Goal: Transaction & Acquisition: Purchase product/service

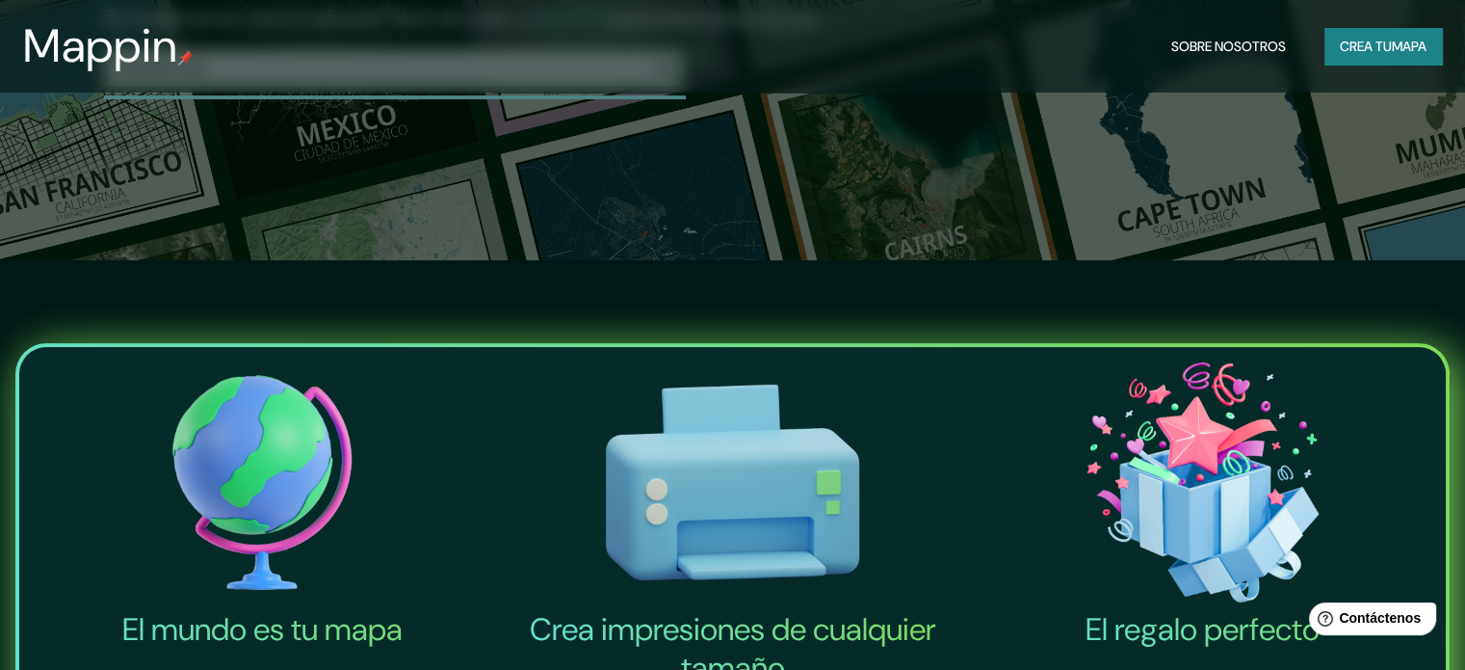
scroll to position [193, 0]
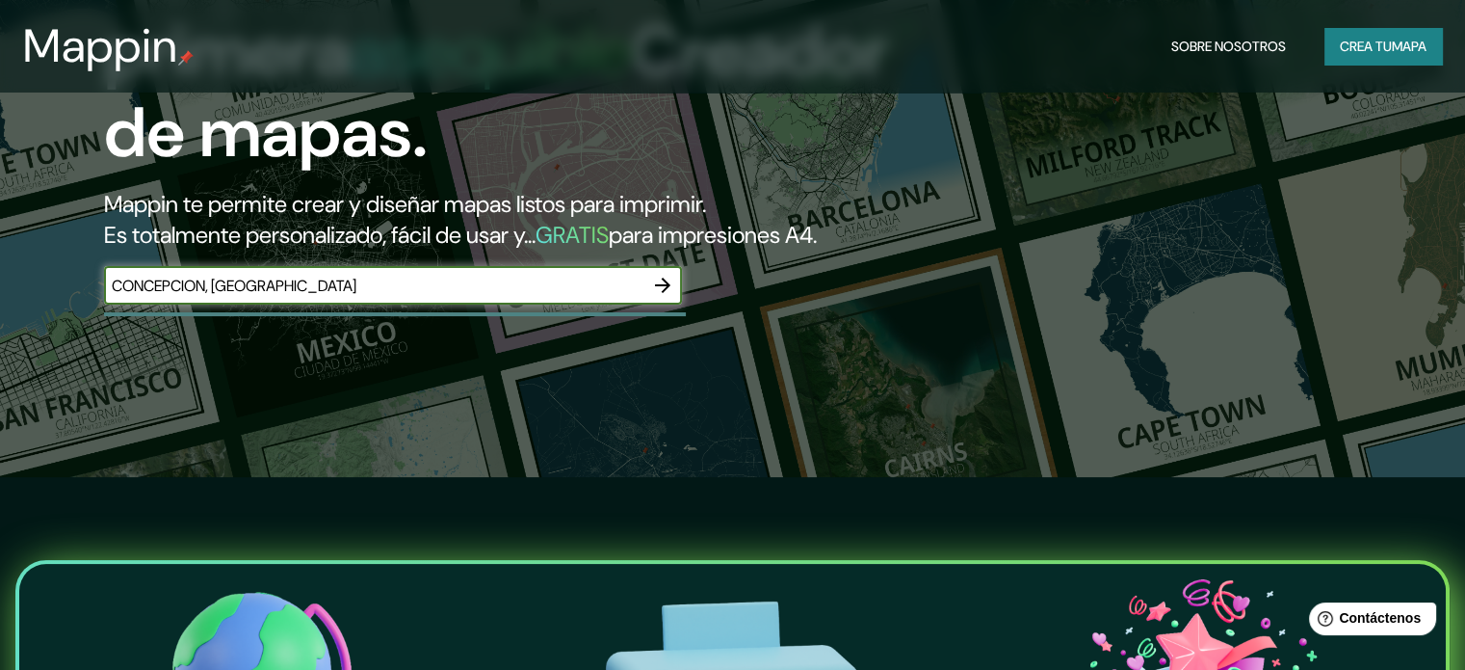
type input "CONCEPCION, [GEOGRAPHIC_DATA]"
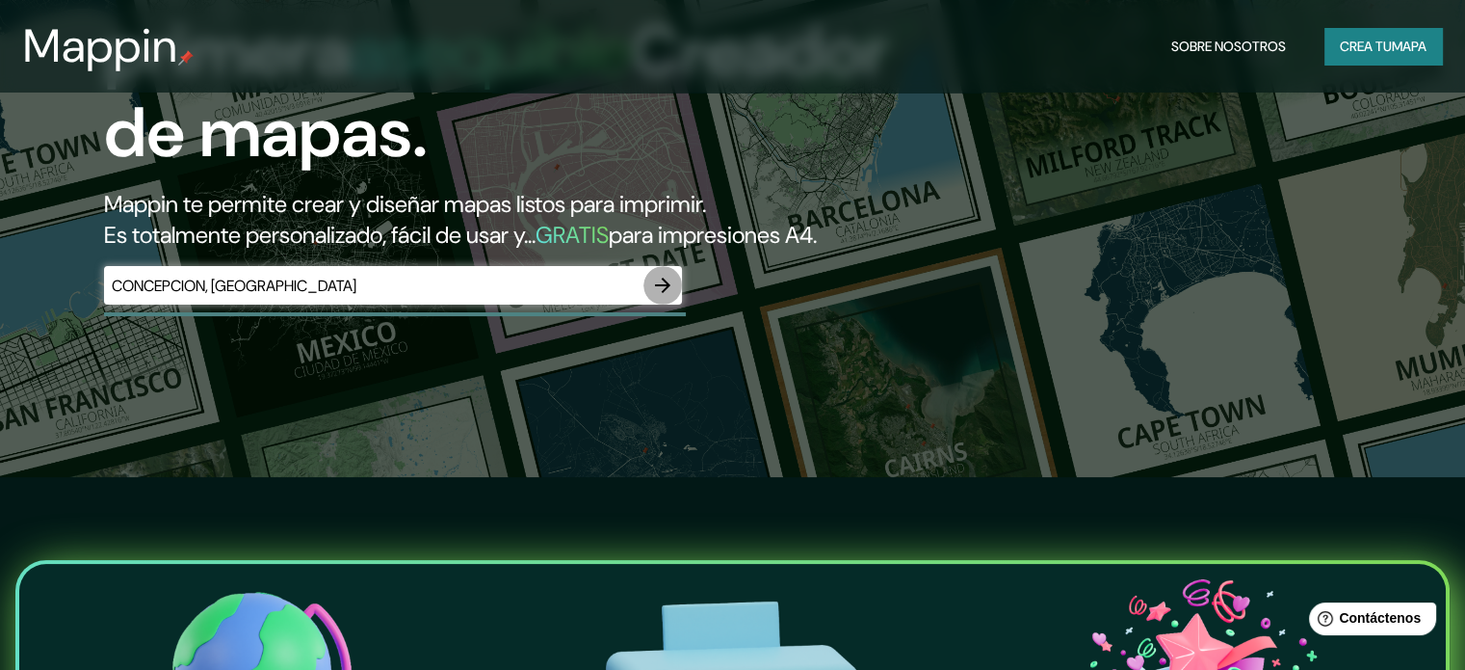
click at [647, 304] on button "button" at bounding box center [662, 285] width 39 height 39
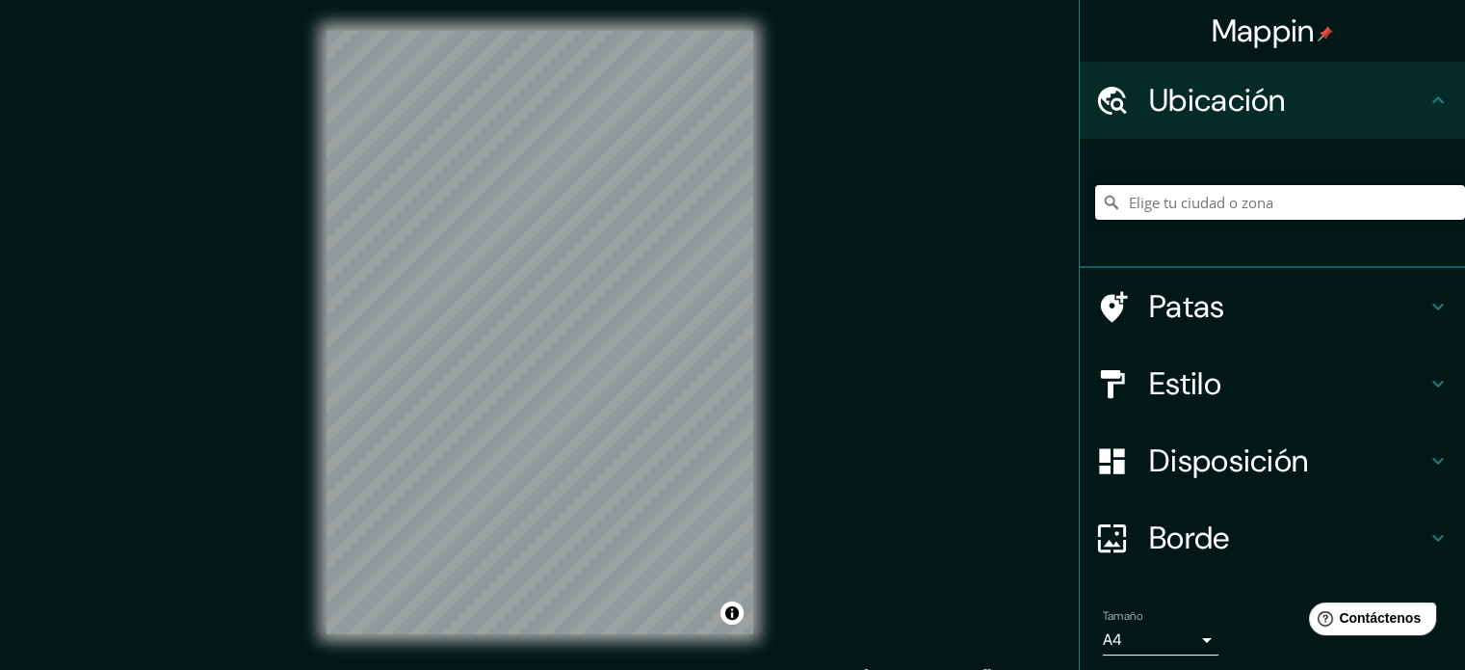
click at [1187, 217] on input "Elige tu ciudad o zona" at bounding box center [1280, 202] width 370 height 35
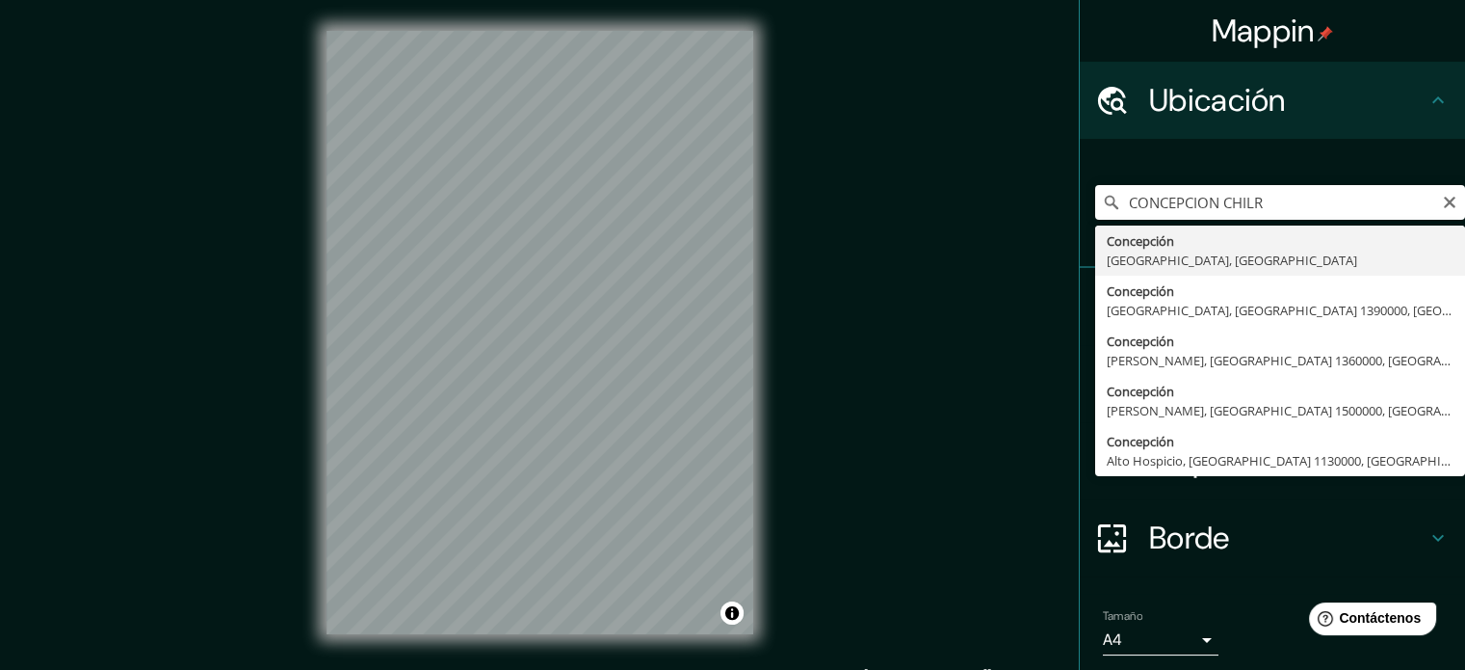
type input "[GEOGRAPHIC_DATA], [GEOGRAPHIC_DATA], [GEOGRAPHIC_DATA]"
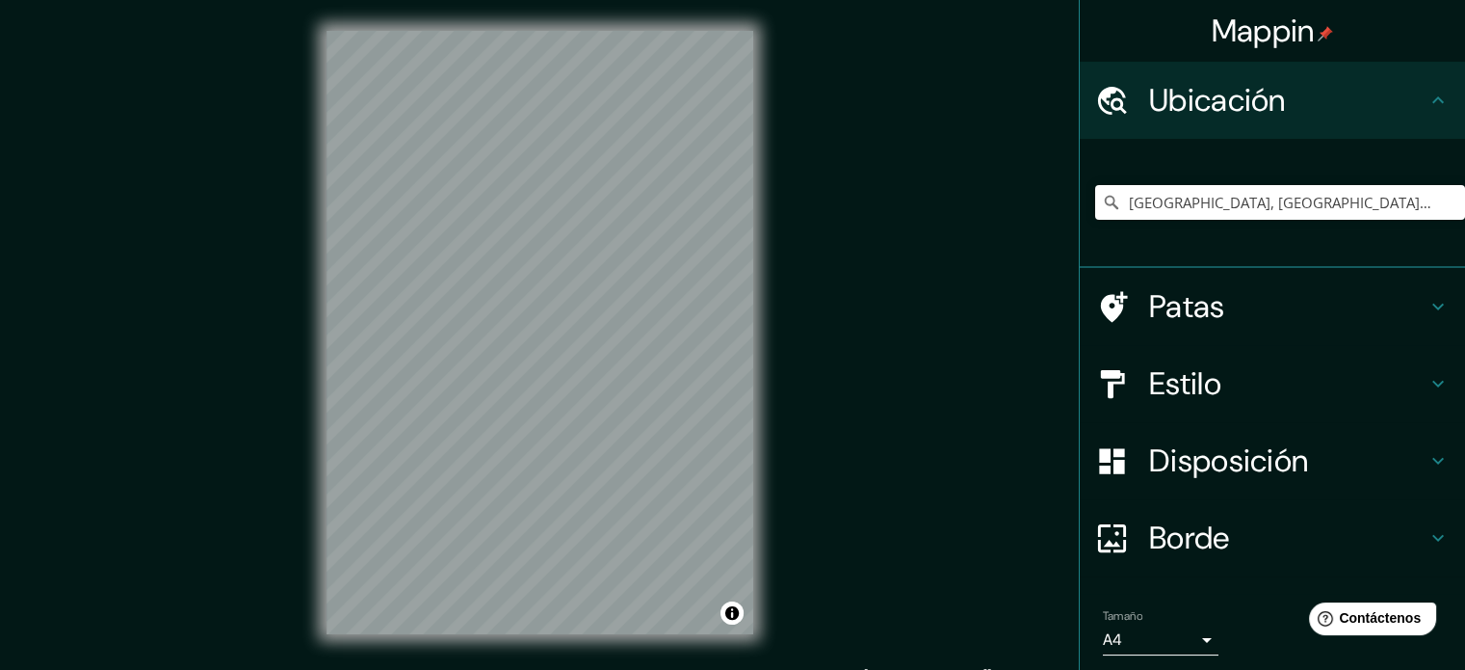
click at [1233, 310] on h4 "Patas" at bounding box center [1287, 306] width 277 height 39
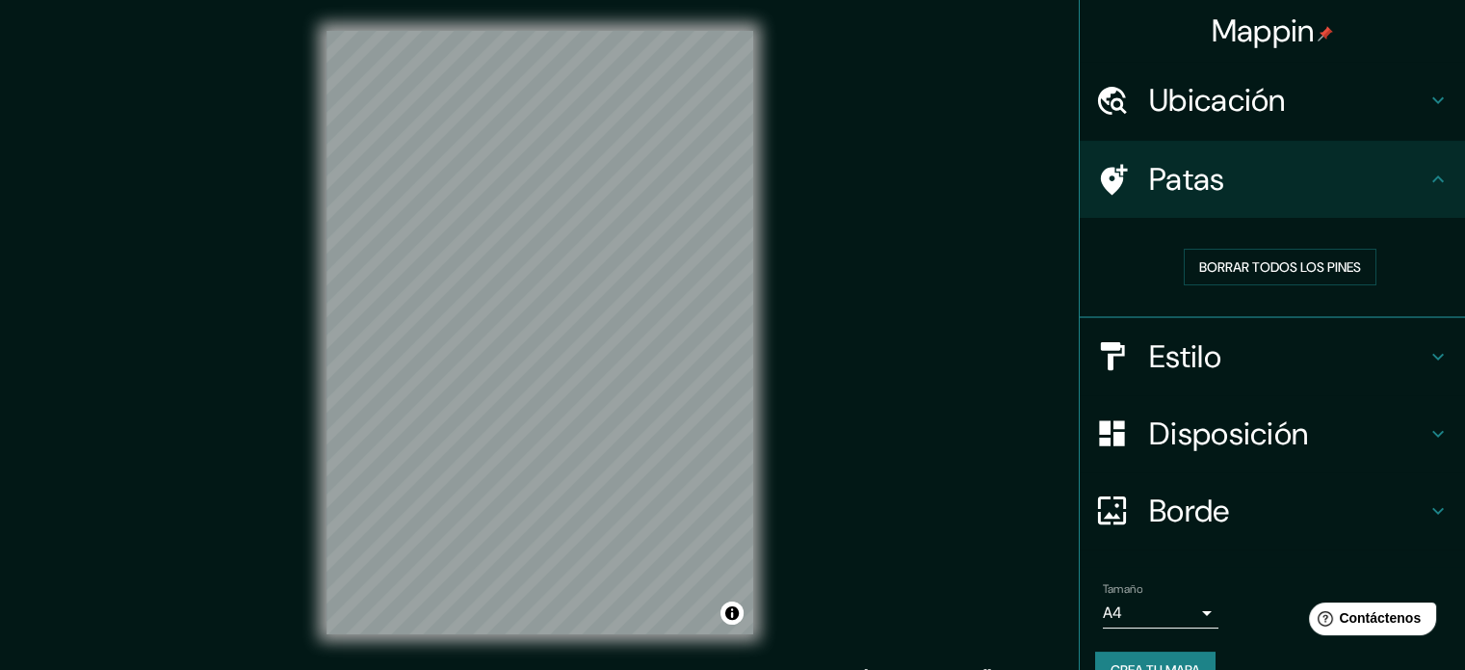
click at [1410, 161] on h4 "Patas" at bounding box center [1287, 179] width 277 height 39
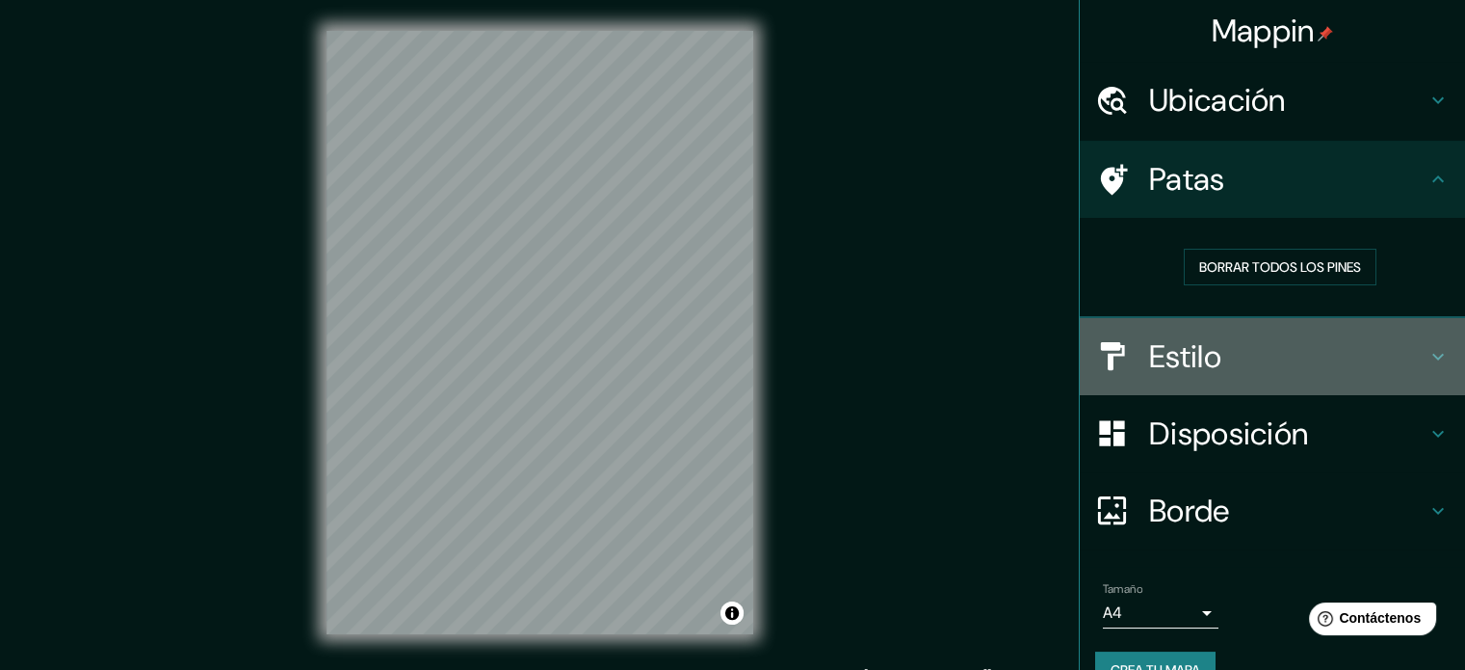
click at [1396, 354] on h4 "Estilo" at bounding box center [1287, 356] width 277 height 39
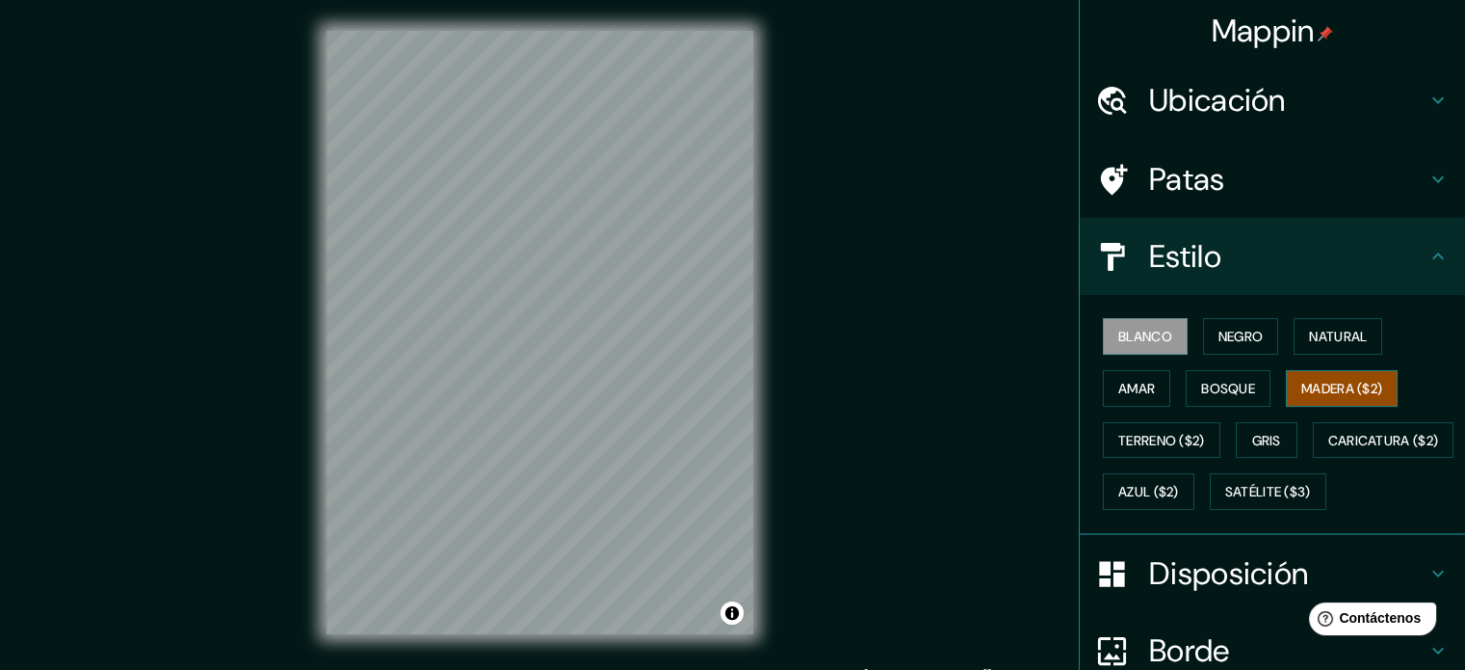
click at [1312, 394] on font "Madera ($2)" at bounding box center [1341, 388] width 81 height 17
click at [1133, 428] on font "Terreno ($2)" at bounding box center [1161, 440] width 87 height 25
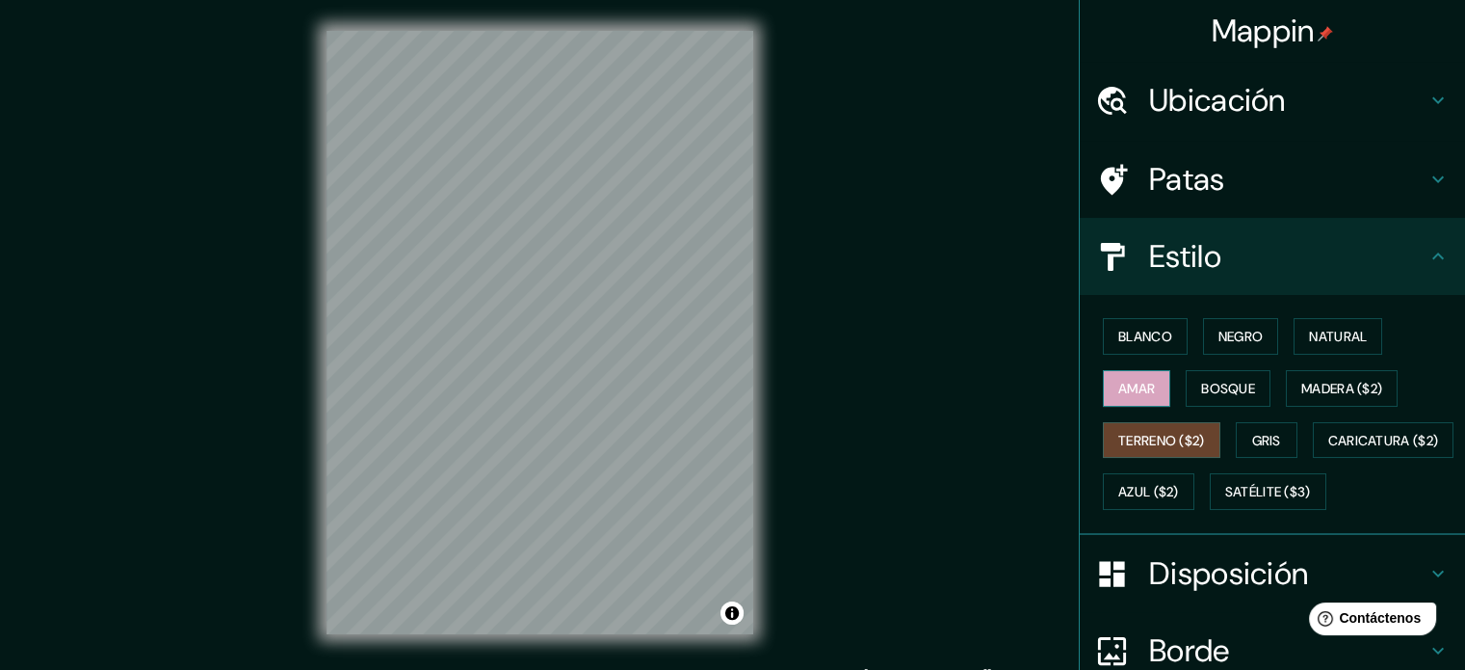
click at [1128, 388] on font "Amar" at bounding box center [1136, 388] width 37 height 17
click at [1259, 435] on font "Gris" at bounding box center [1266, 440] width 29 height 17
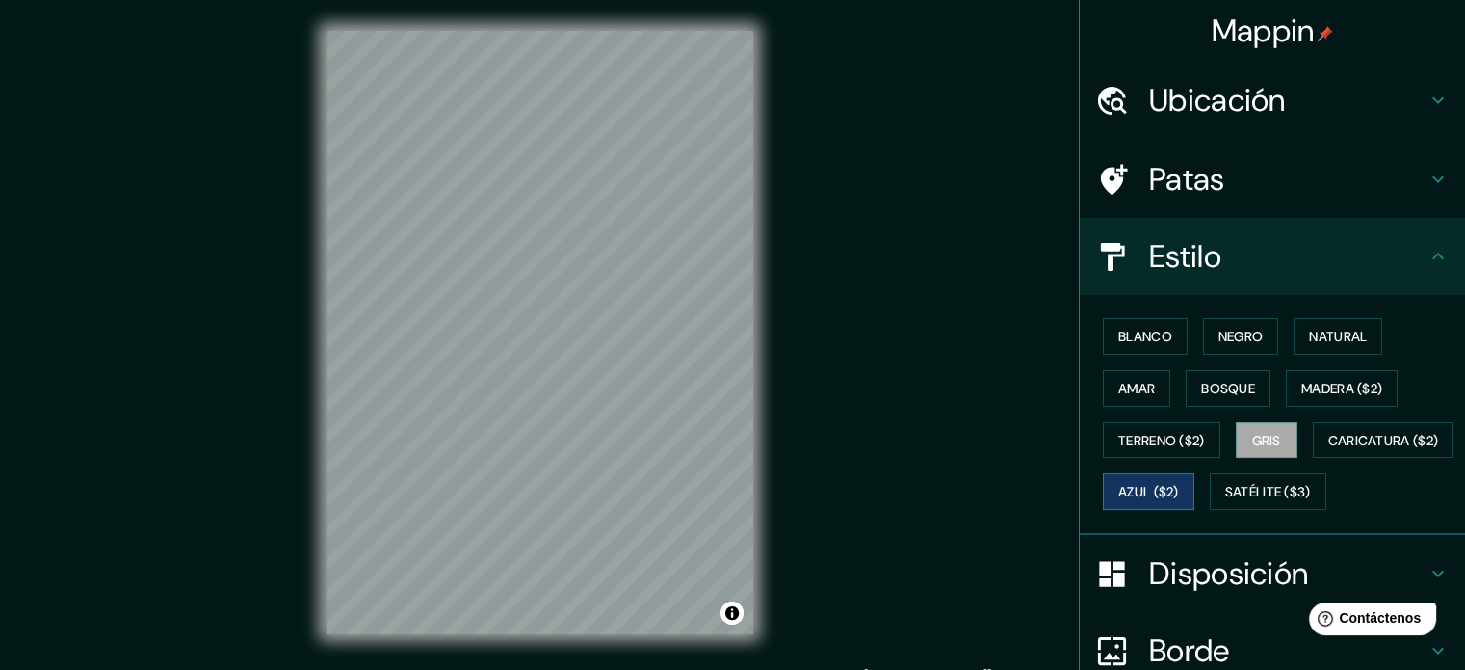
click at [1179, 500] on font "Azul ($2)" at bounding box center [1148, 491] width 61 height 25
click at [1225, 501] on font "Satélite ($3)" at bounding box center [1268, 492] width 86 height 17
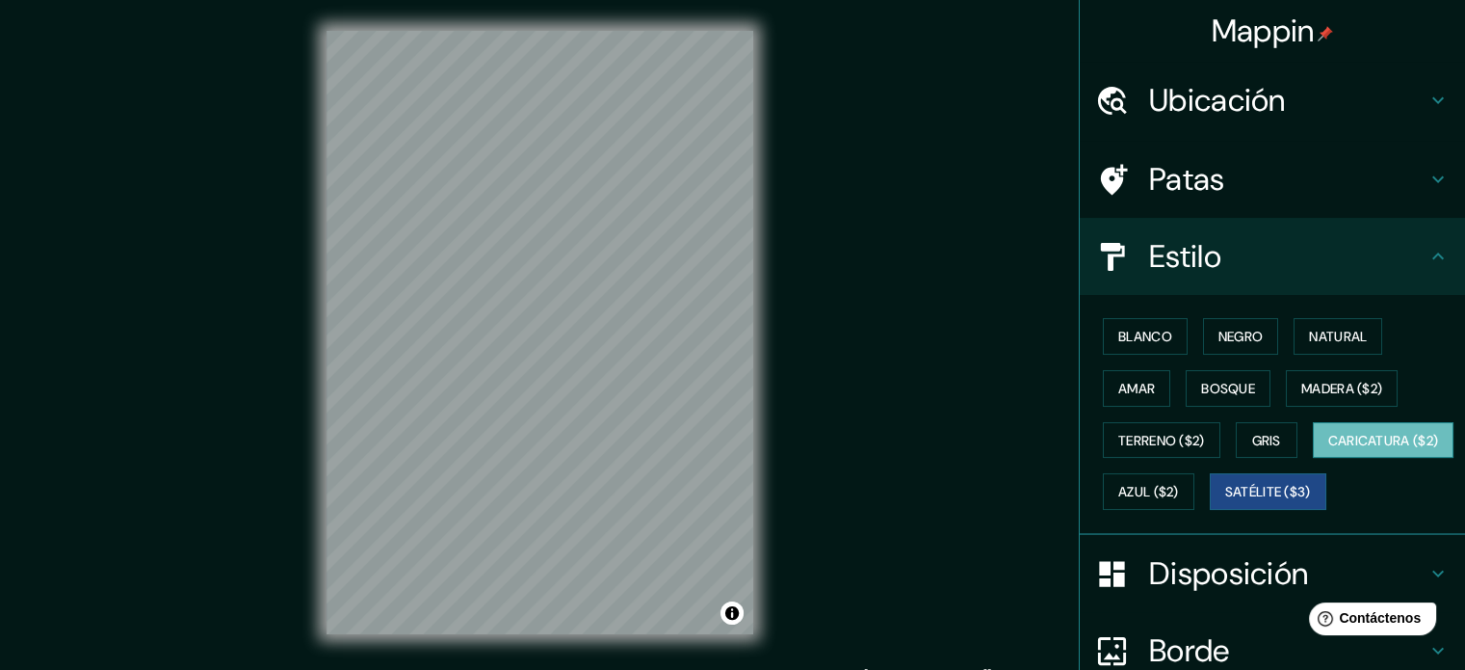
click at [1328, 449] on font "Caricatura ($2)" at bounding box center [1383, 440] width 111 height 17
click at [1364, 380] on font "Madera ($2)" at bounding box center [1341, 388] width 81 height 17
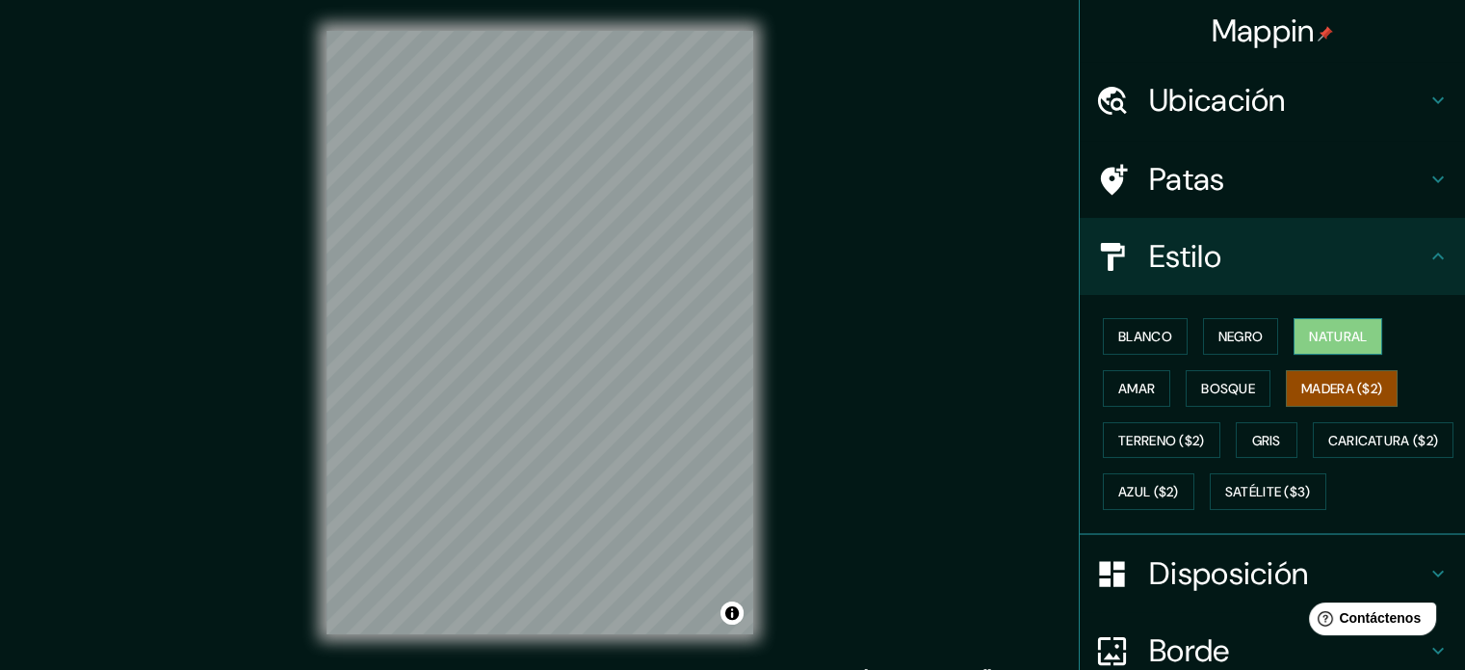
click at [1355, 343] on font "Natural" at bounding box center [1338, 336] width 58 height 17
click at [1136, 333] on font "Blanco" at bounding box center [1145, 336] width 54 height 17
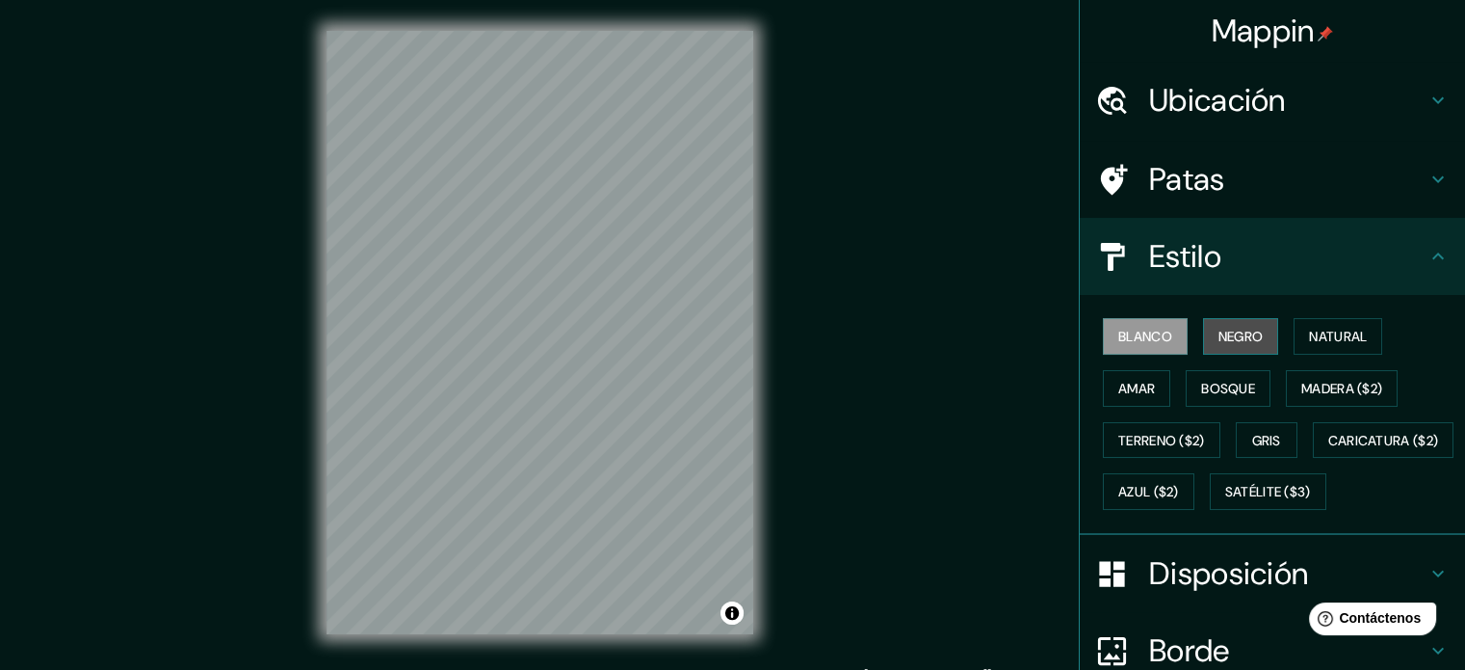
click at [1219, 332] on font "Negro" at bounding box center [1241, 336] width 45 height 17
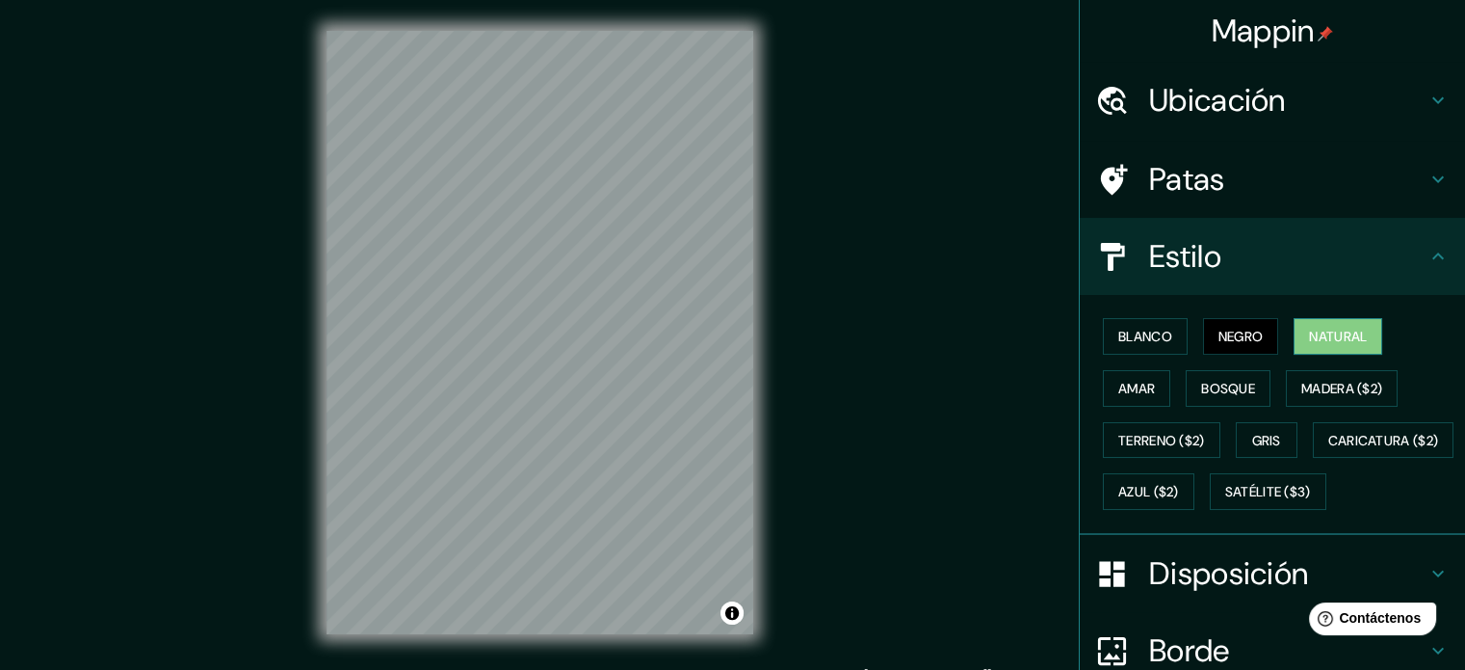
click at [1349, 335] on font "Natural" at bounding box center [1338, 336] width 58 height 17
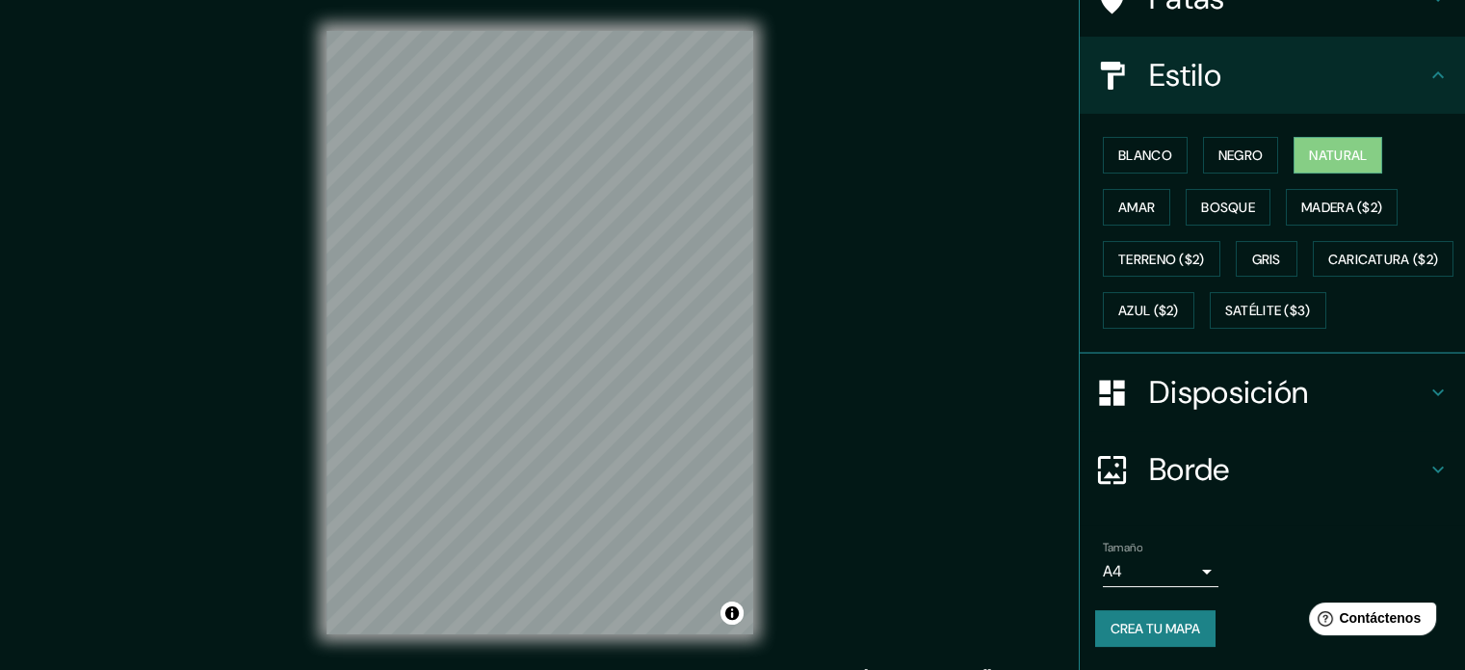
click at [1441, 382] on div "Disposición" at bounding box center [1272, 392] width 385 height 77
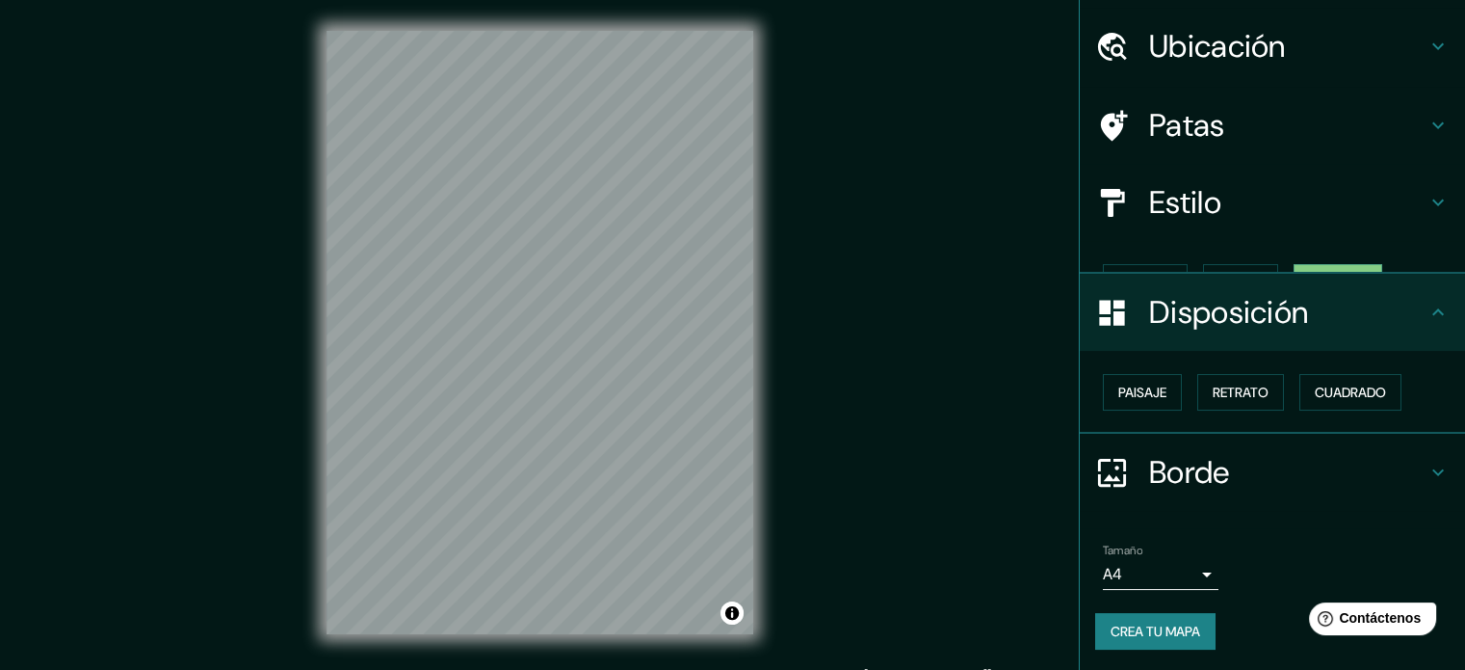
scroll to position [23, 0]
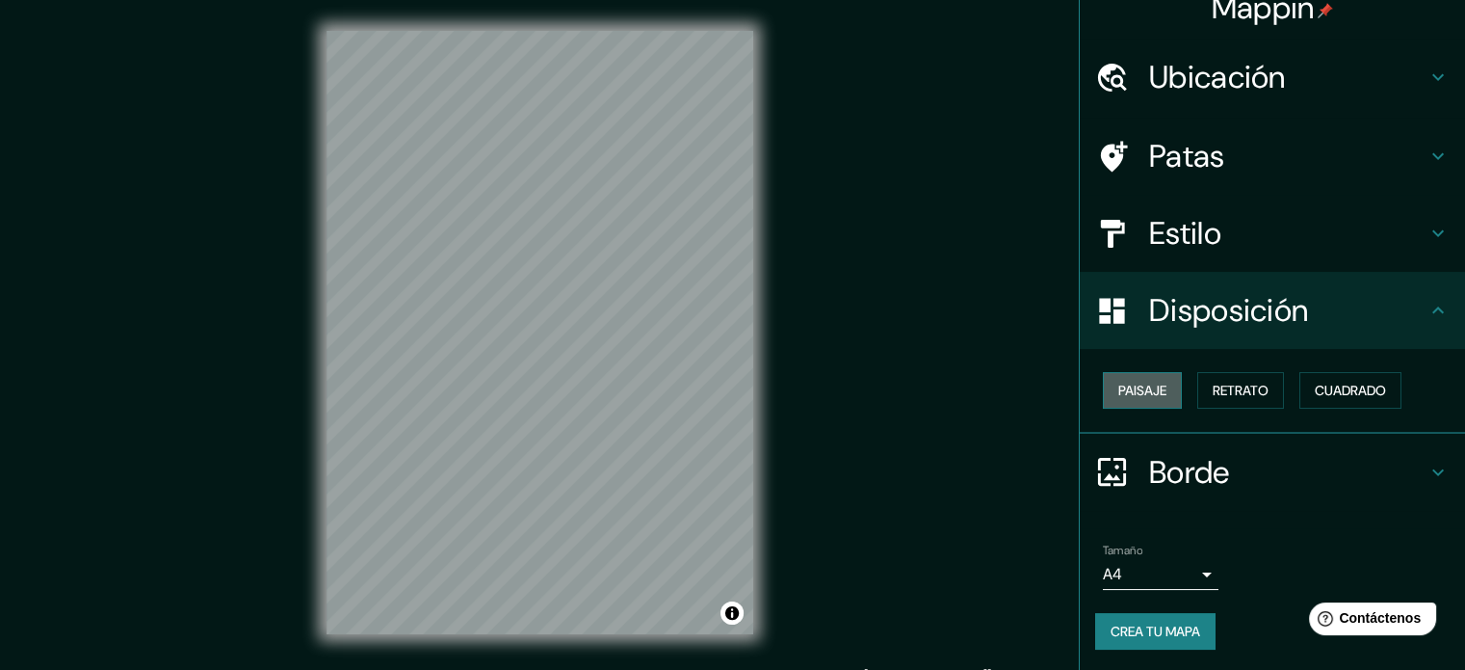
click at [1125, 400] on font "Paisaje" at bounding box center [1142, 390] width 48 height 25
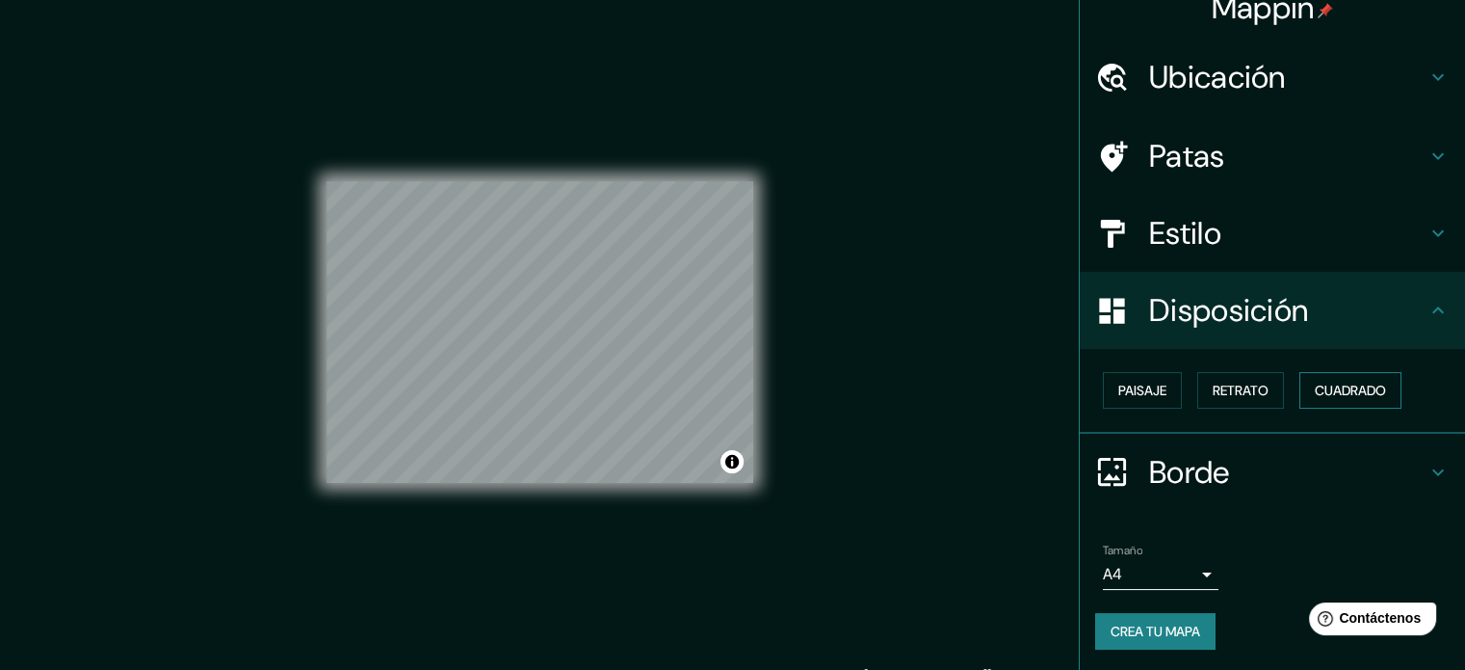
click at [1327, 396] on font "Cuadrado" at bounding box center [1350, 389] width 71 height 17
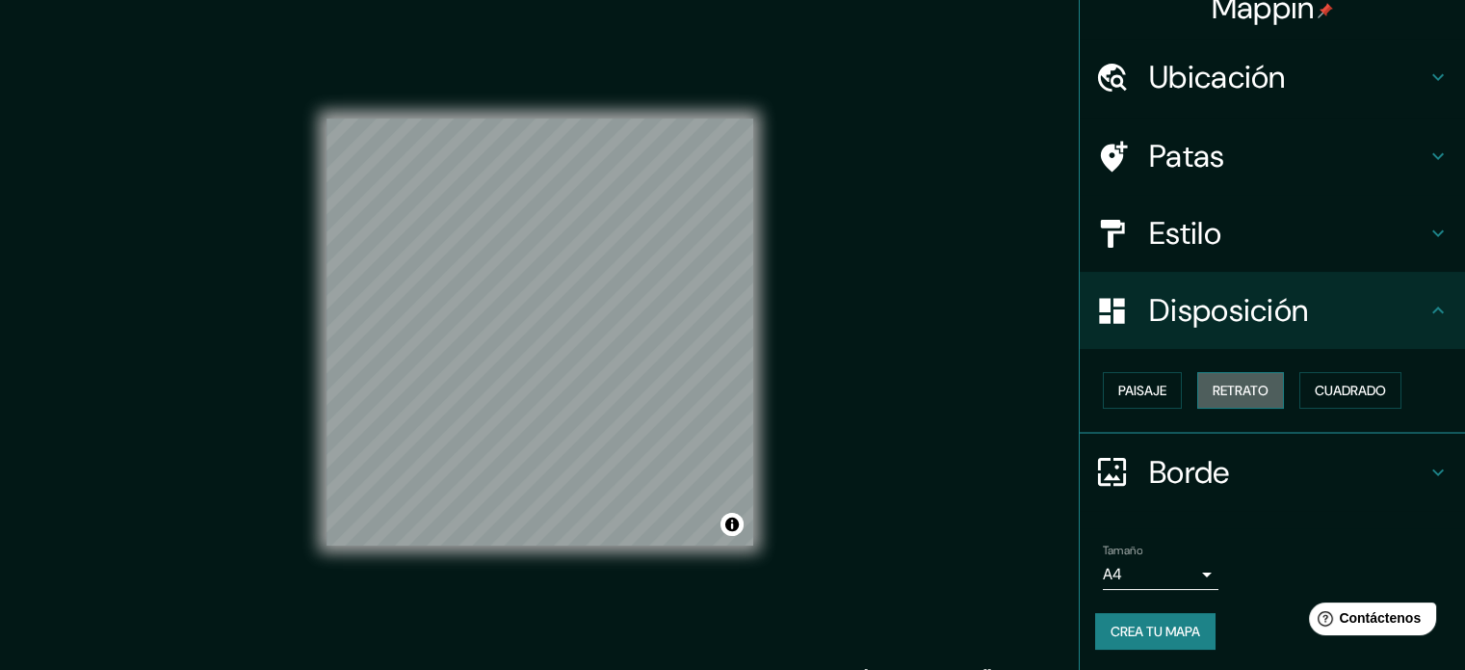
click at [1232, 386] on font "Retrato" at bounding box center [1241, 389] width 56 height 17
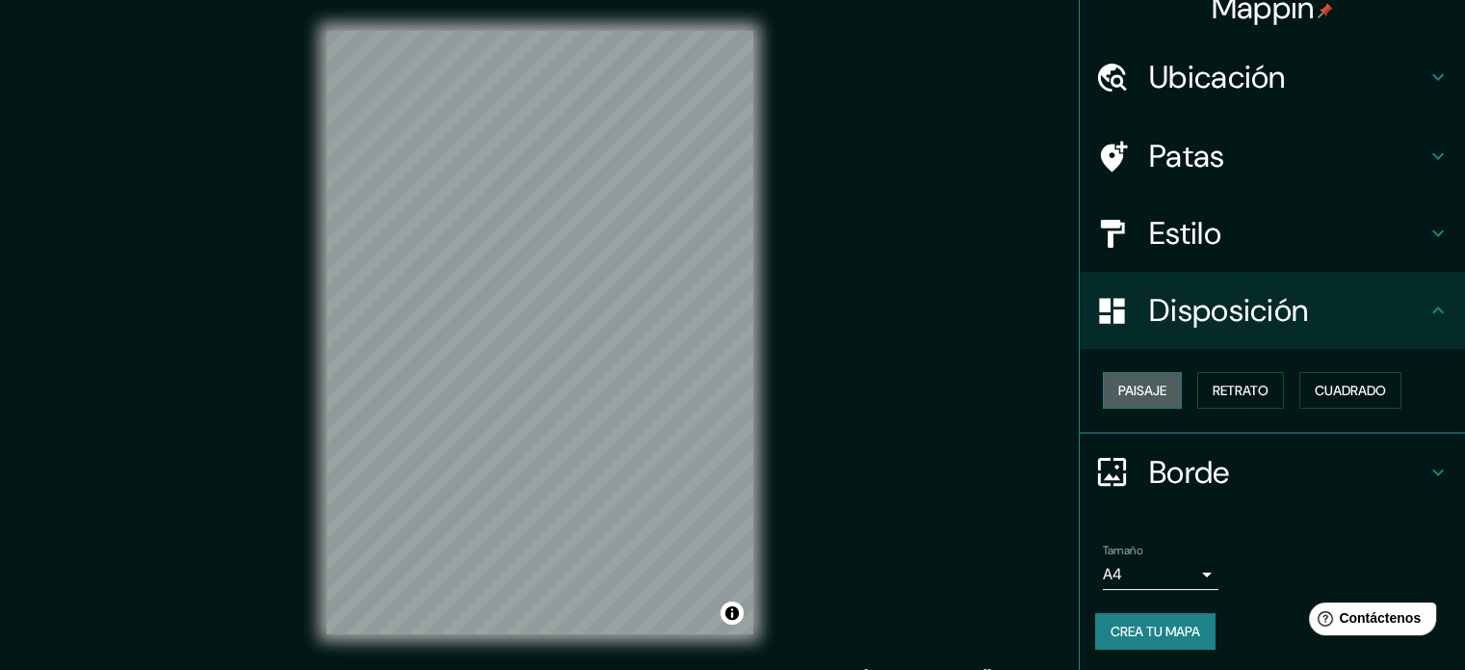
click at [1142, 386] on font "Paisaje" at bounding box center [1142, 389] width 48 height 17
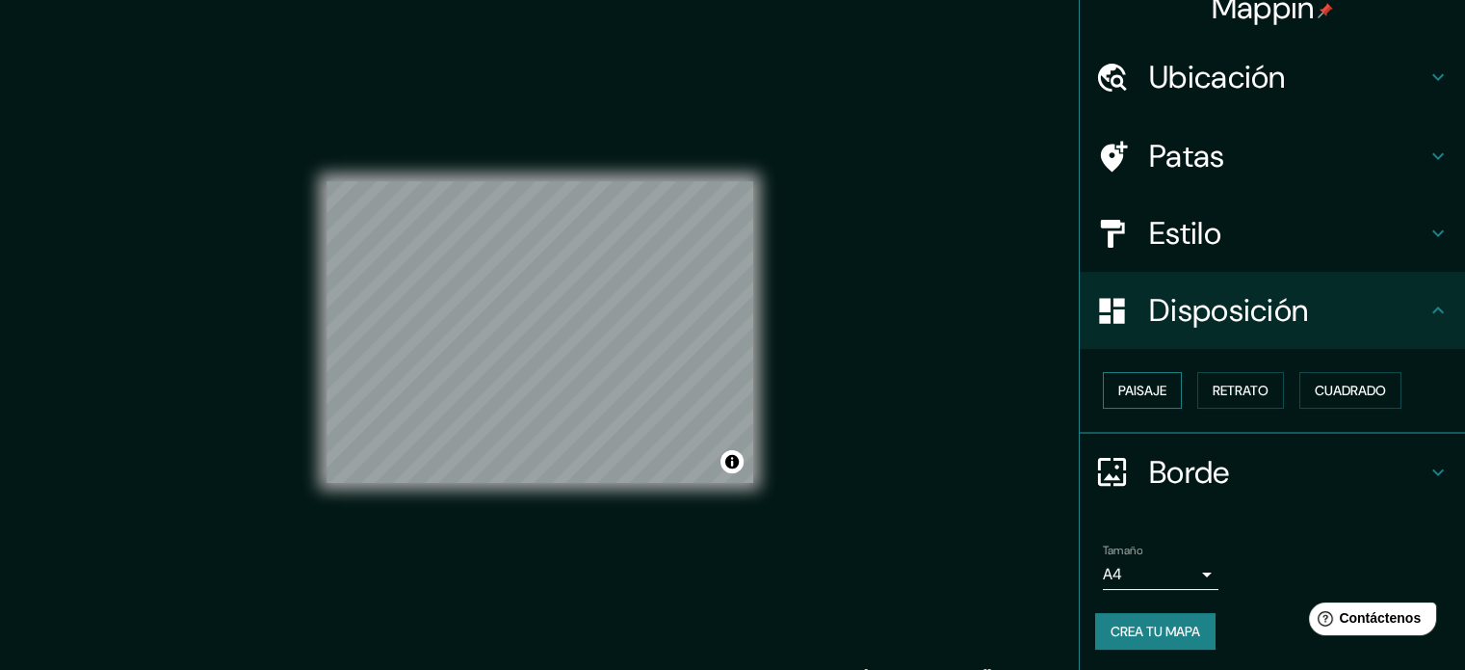
click at [1129, 391] on font "Paisaje" at bounding box center [1142, 389] width 48 height 17
click at [1232, 380] on font "Retrato" at bounding box center [1241, 390] width 56 height 25
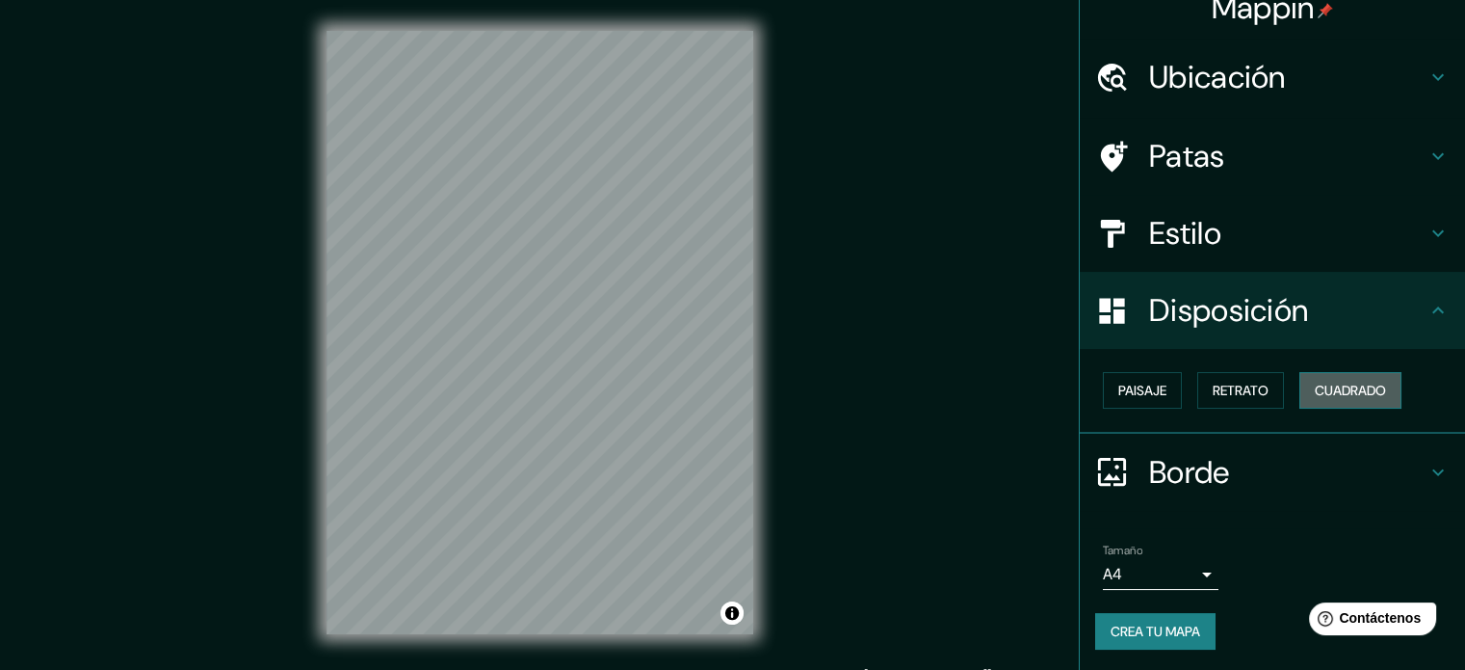
click at [1327, 392] on font "Cuadrado" at bounding box center [1350, 389] width 71 height 17
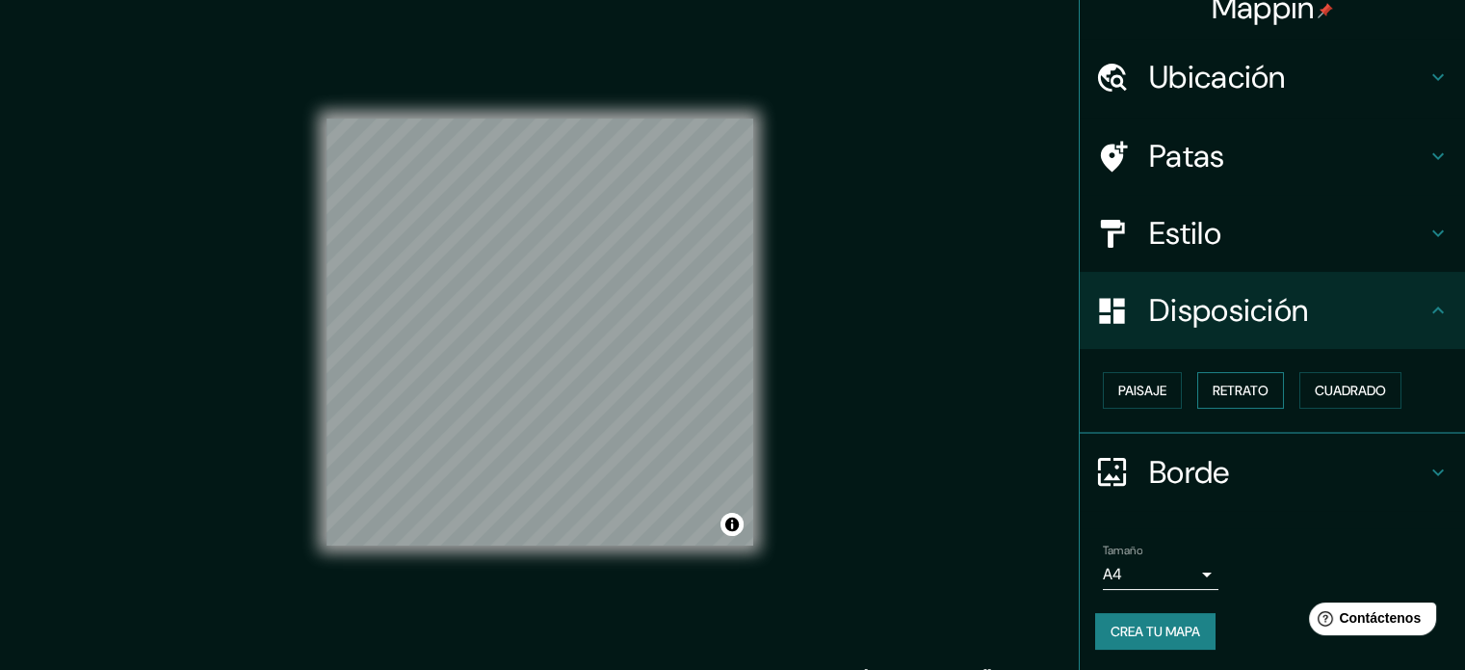
click at [1218, 395] on font "Retrato" at bounding box center [1241, 389] width 56 height 17
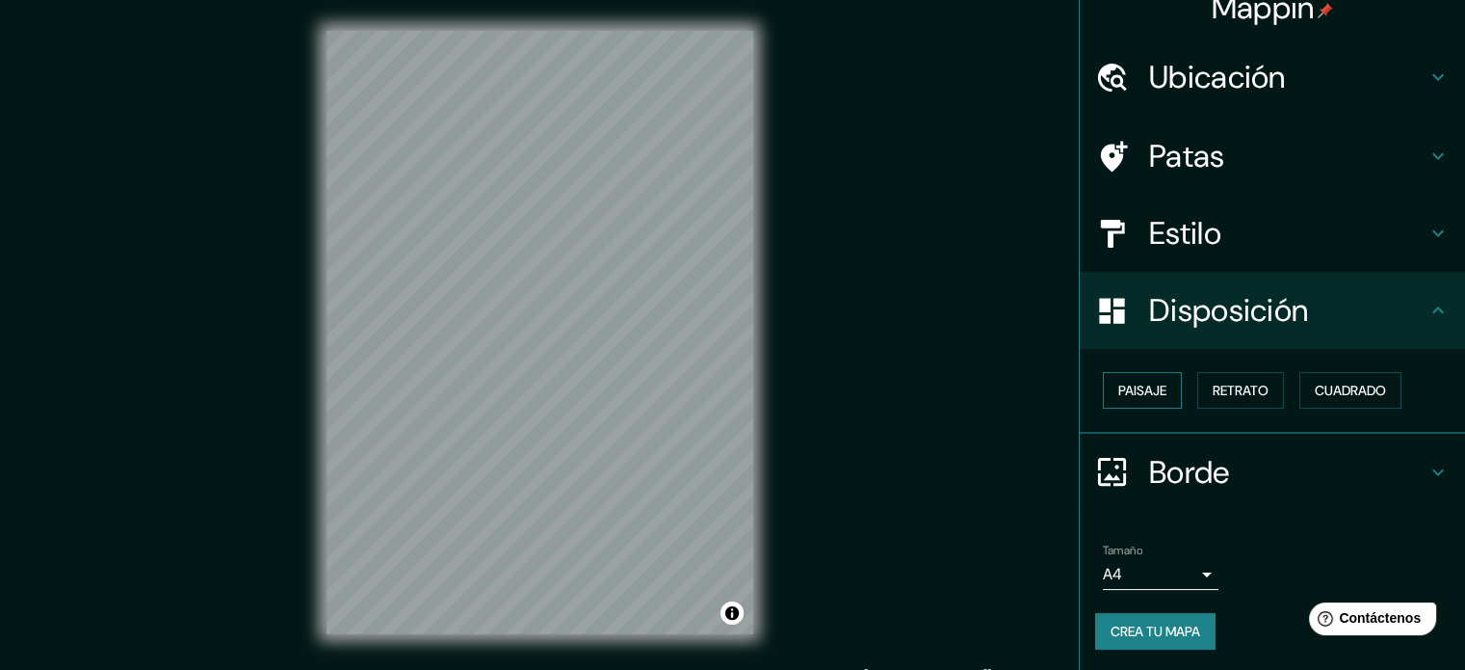
click at [1118, 395] on font "Paisaje" at bounding box center [1142, 389] width 48 height 17
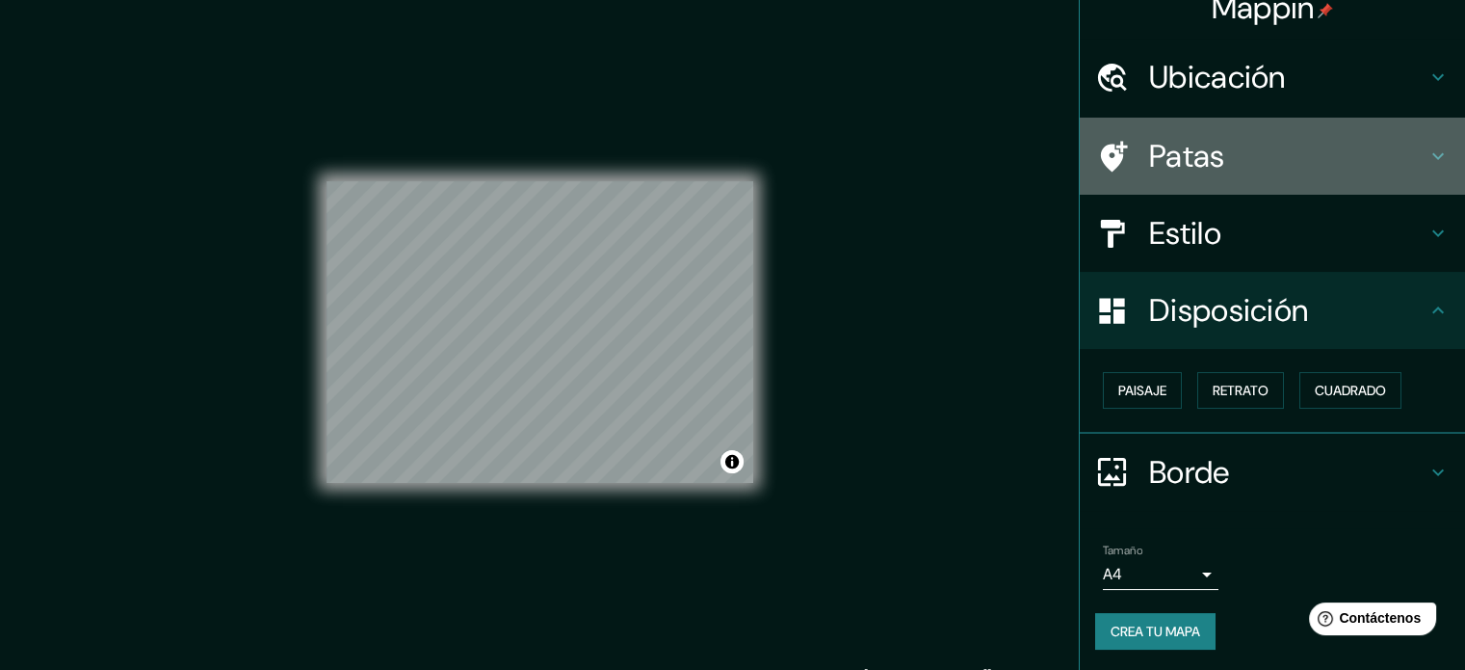
click at [1233, 144] on h4 "Patas" at bounding box center [1287, 156] width 277 height 39
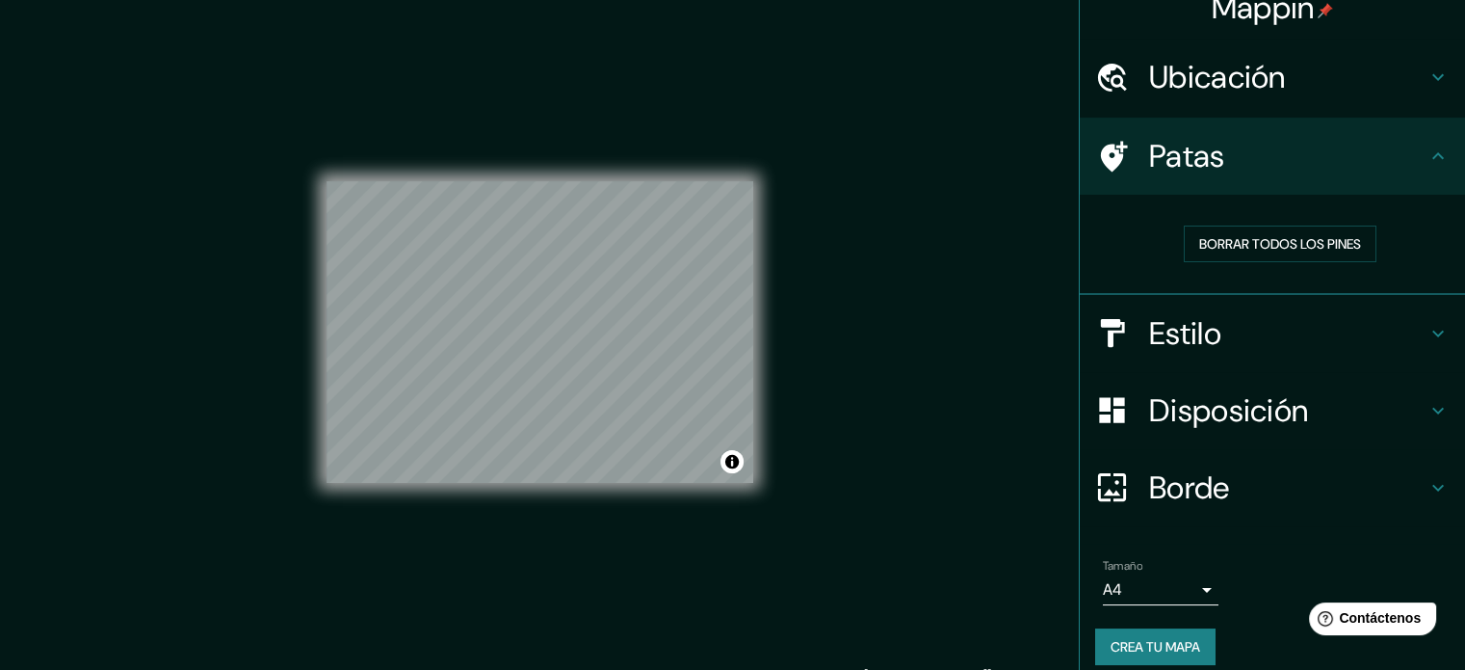
click at [1233, 144] on h4 "Patas" at bounding box center [1287, 156] width 277 height 39
click at [1250, 69] on font "Ubicación" at bounding box center [1217, 77] width 137 height 40
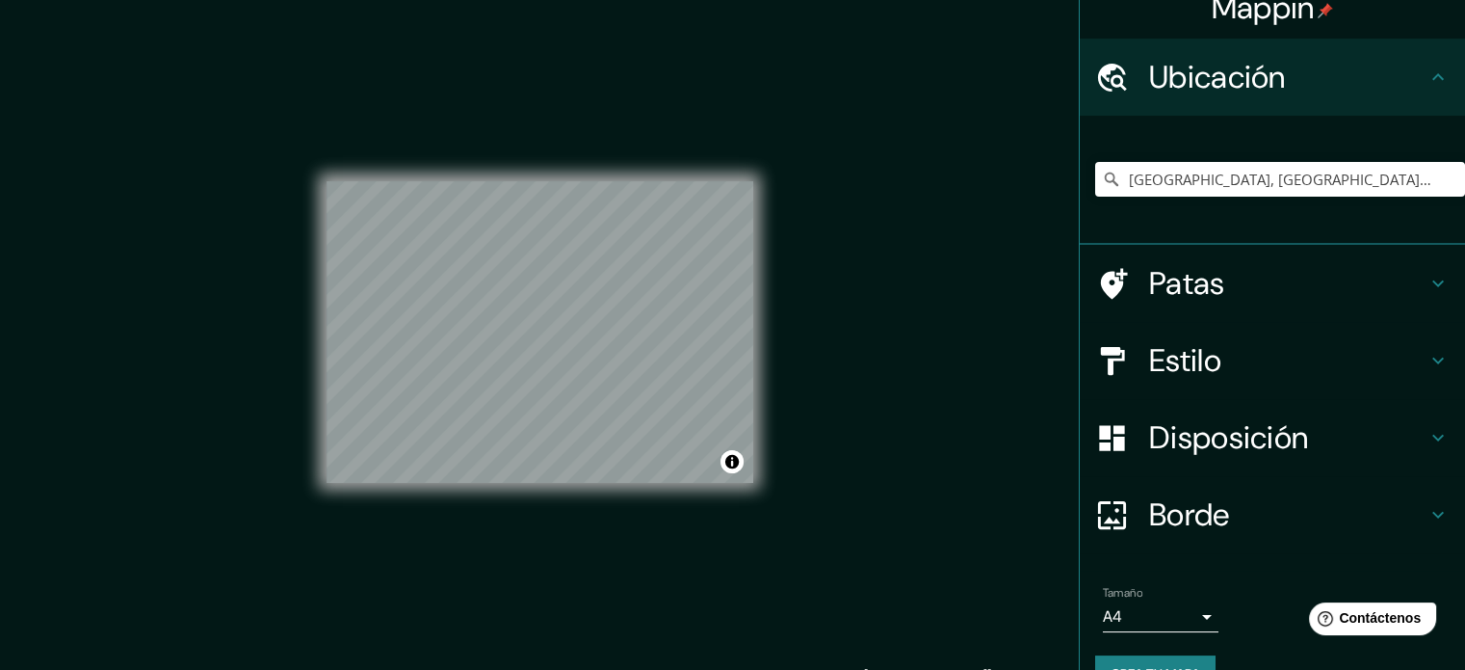
click at [1250, 69] on font "Ubicación" at bounding box center [1217, 77] width 137 height 40
click at [1277, 95] on h4 "Ubicación" at bounding box center [1287, 77] width 277 height 39
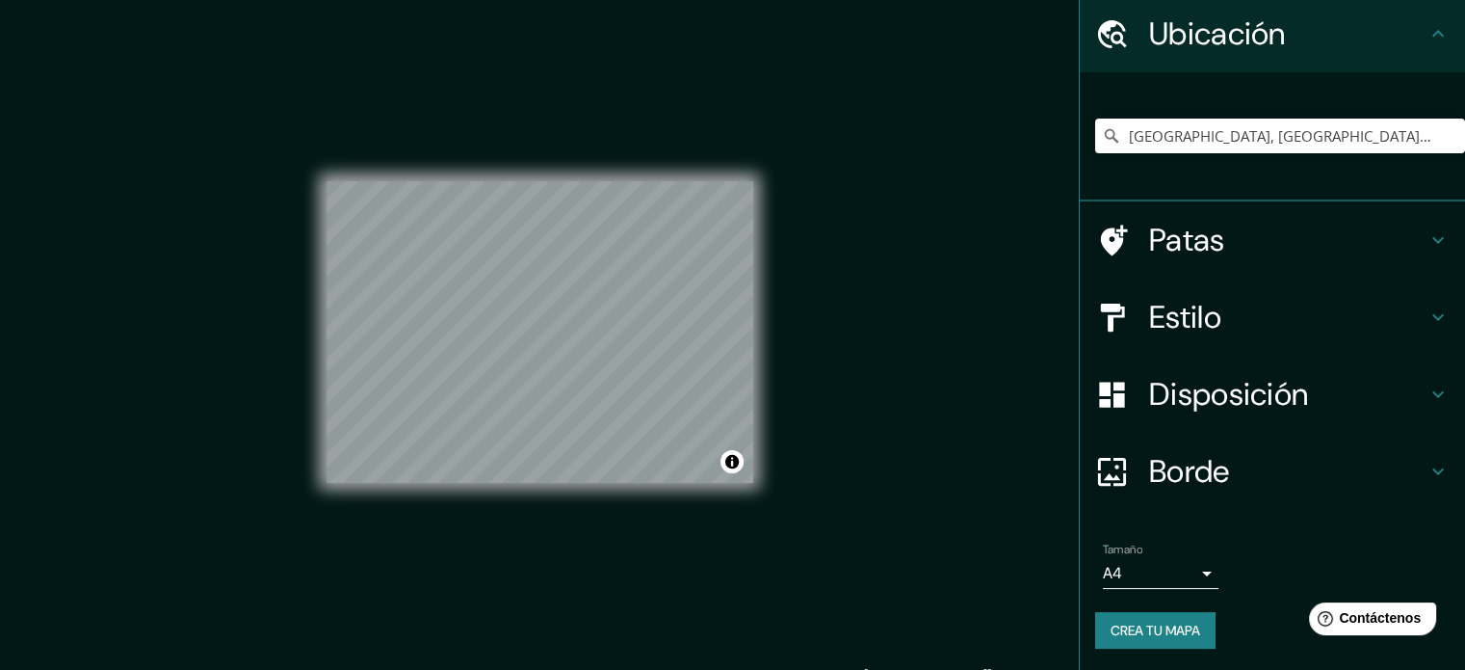
click at [1226, 293] on div "Estilo" at bounding box center [1272, 316] width 385 height 77
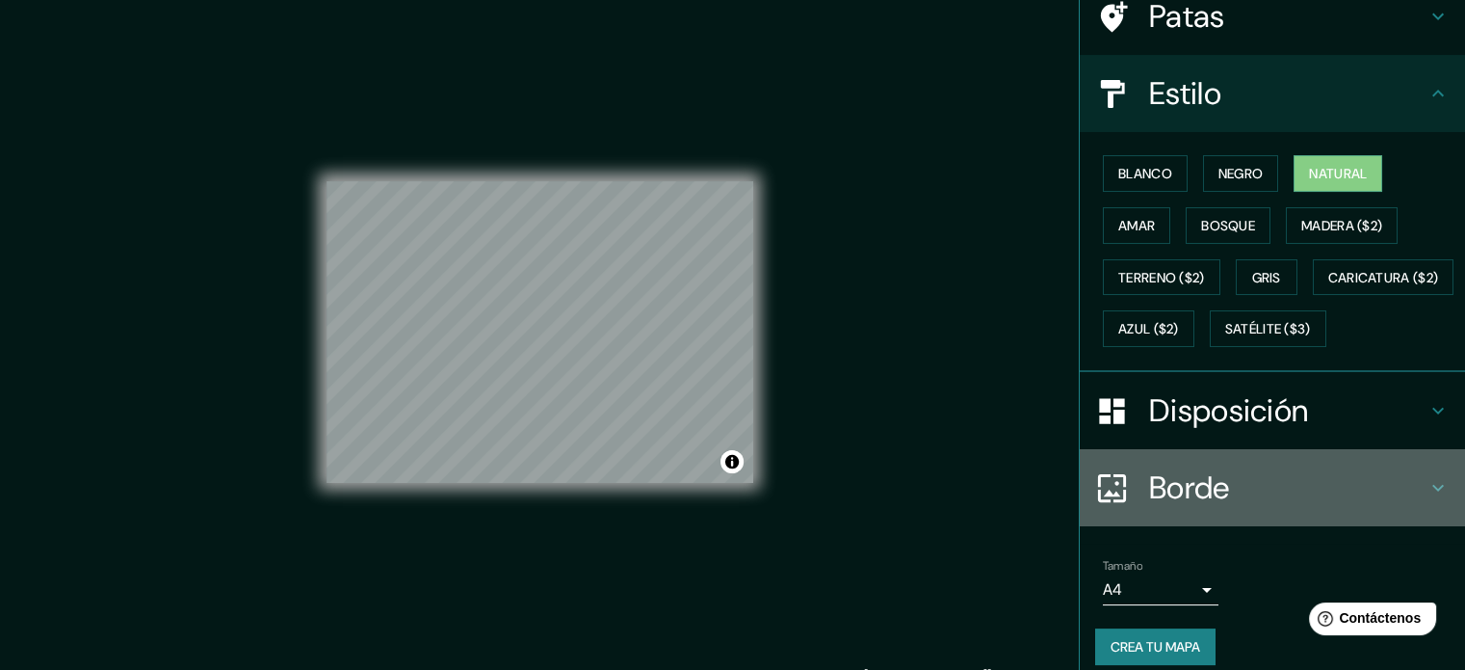
click at [1183, 508] on font "Borde" at bounding box center [1189, 487] width 81 height 40
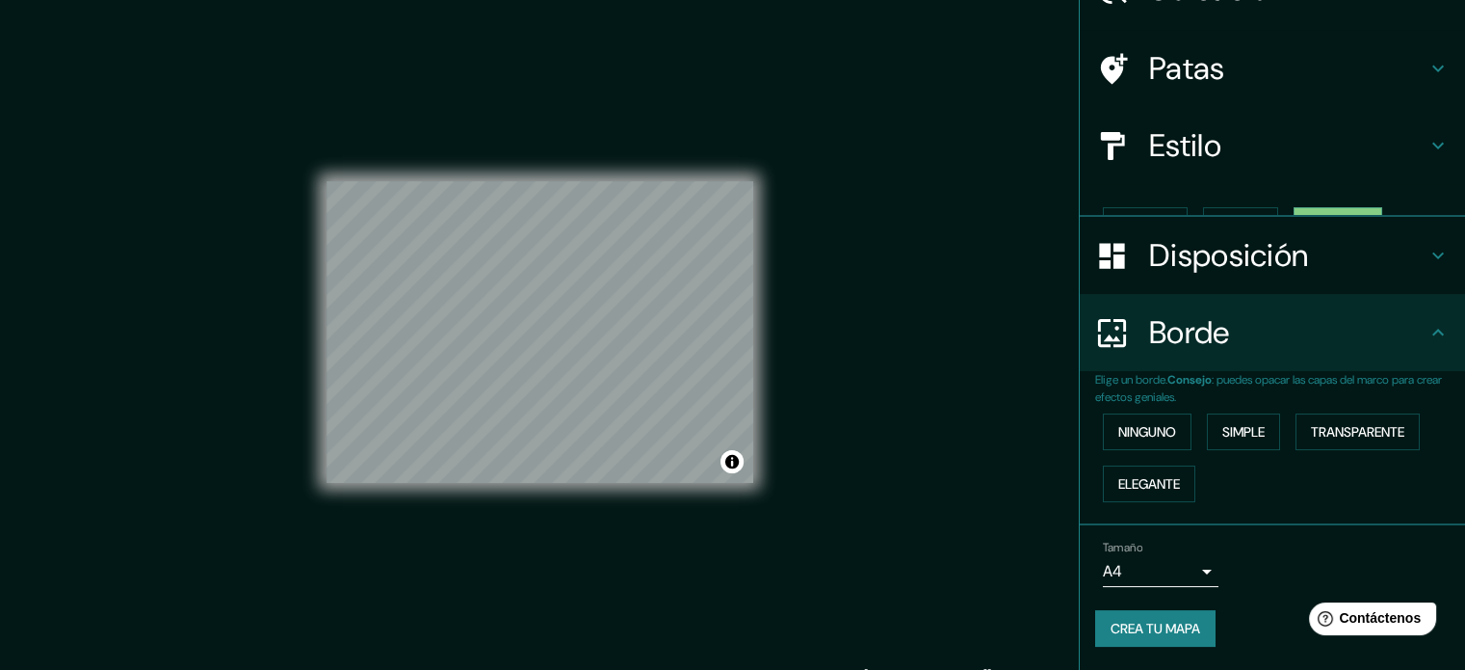
scroll to position [77, 0]
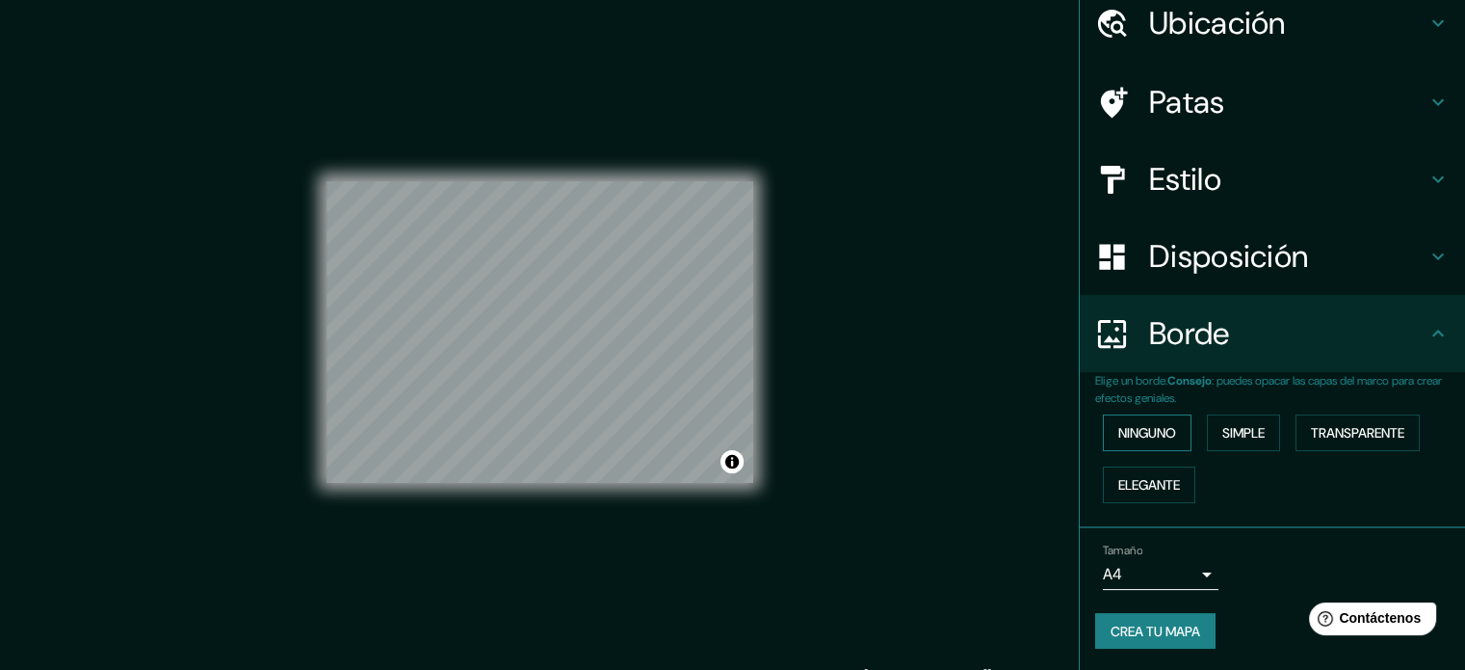
click at [1169, 425] on button "Ninguno" at bounding box center [1147, 432] width 89 height 37
click at [1222, 431] on font "Simple" at bounding box center [1243, 432] width 42 height 17
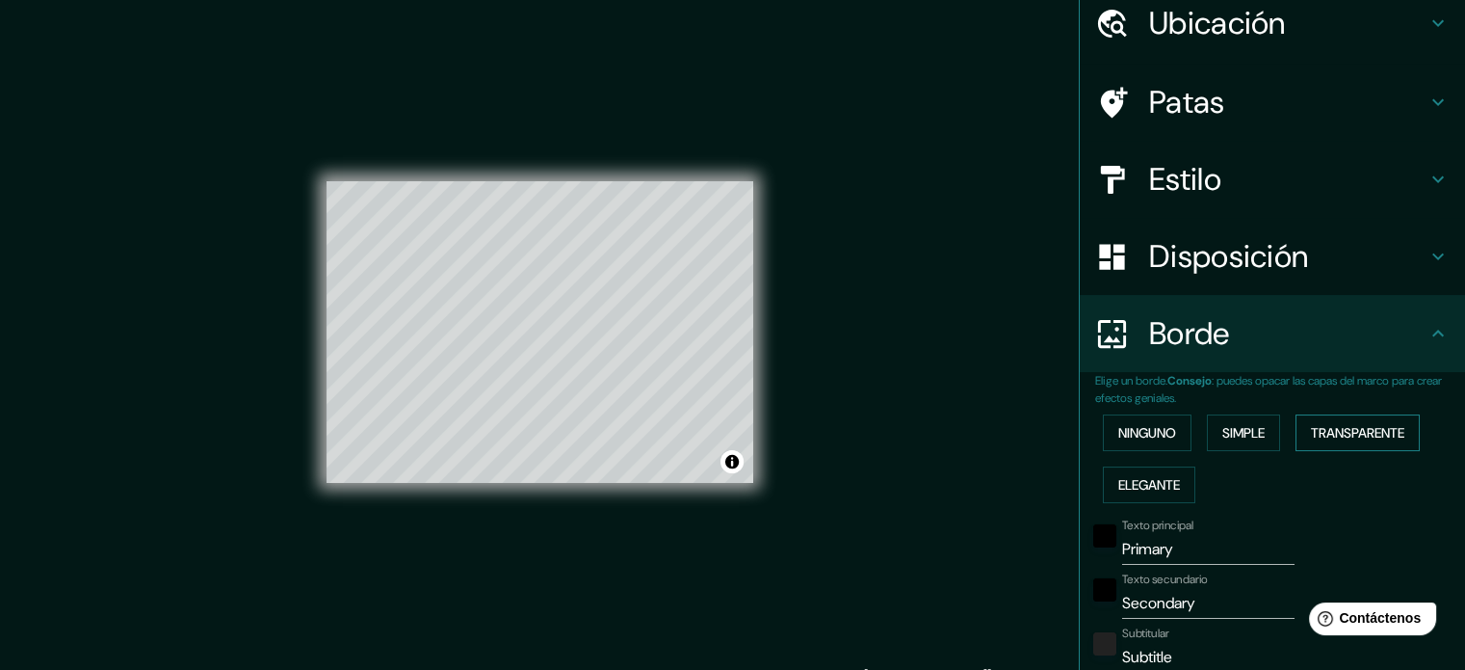
click at [1367, 438] on font "Transparente" at bounding box center [1357, 432] width 93 height 17
click at [1118, 440] on font "Ninguno" at bounding box center [1147, 432] width 58 height 25
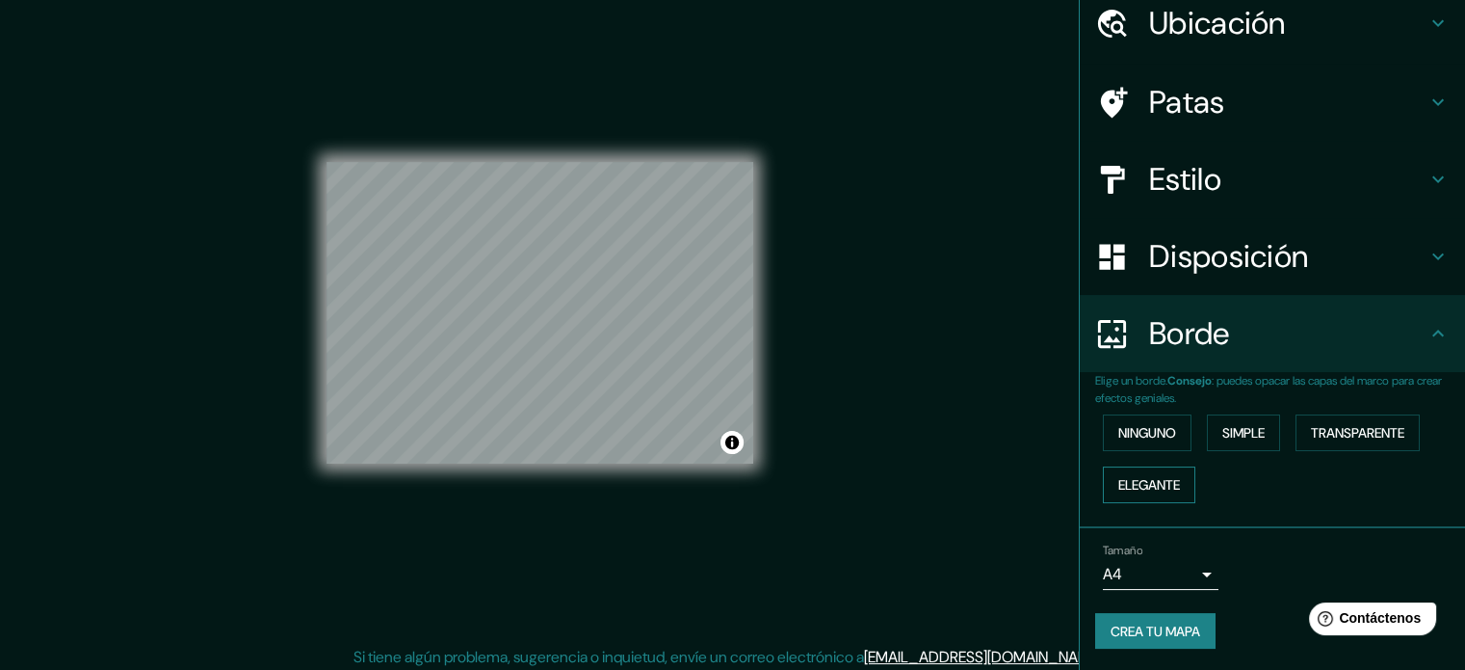
scroll to position [25, 0]
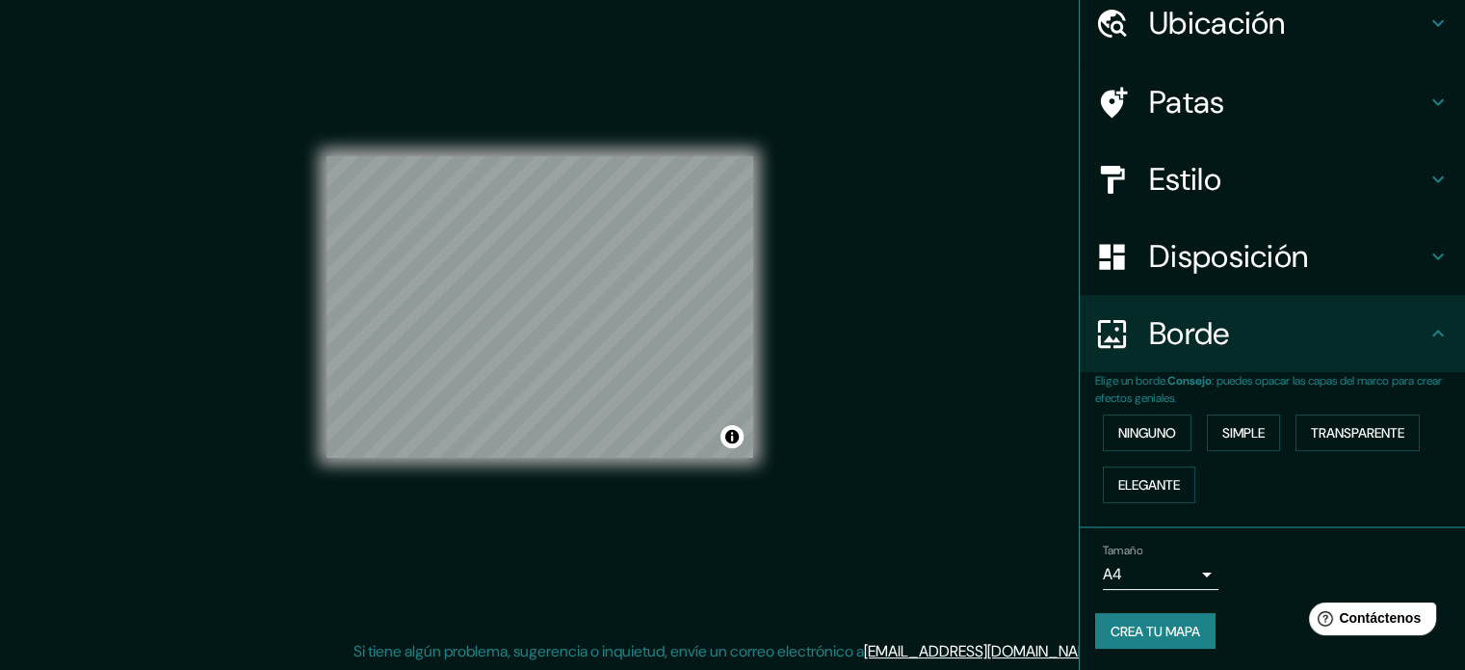
click at [1192, 562] on body "Mappin Ubicación Concepción, [GEOGRAPHIC_DATA], [GEOGRAPHIC_DATA] Patas Estilo …" at bounding box center [732, 310] width 1465 height 670
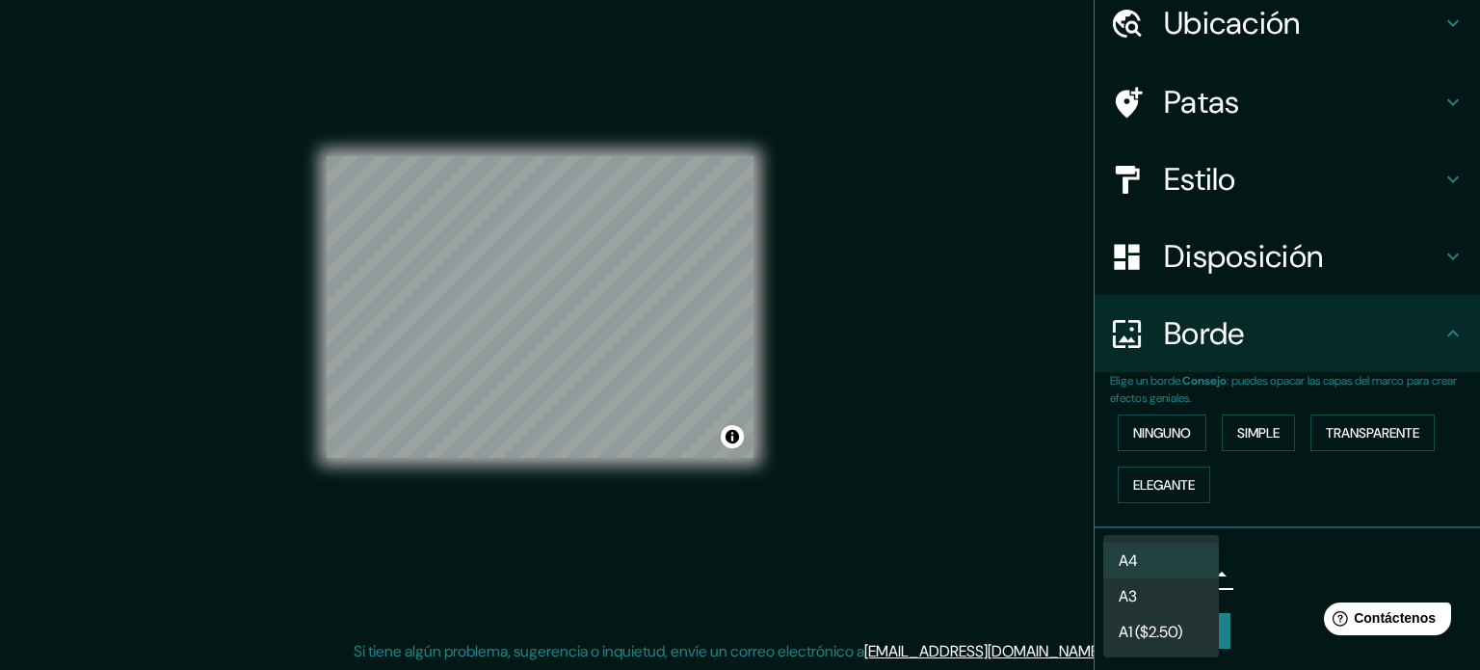
click at [1176, 615] on li "A1 ($2.50)" at bounding box center [1161, 632] width 116 height 36
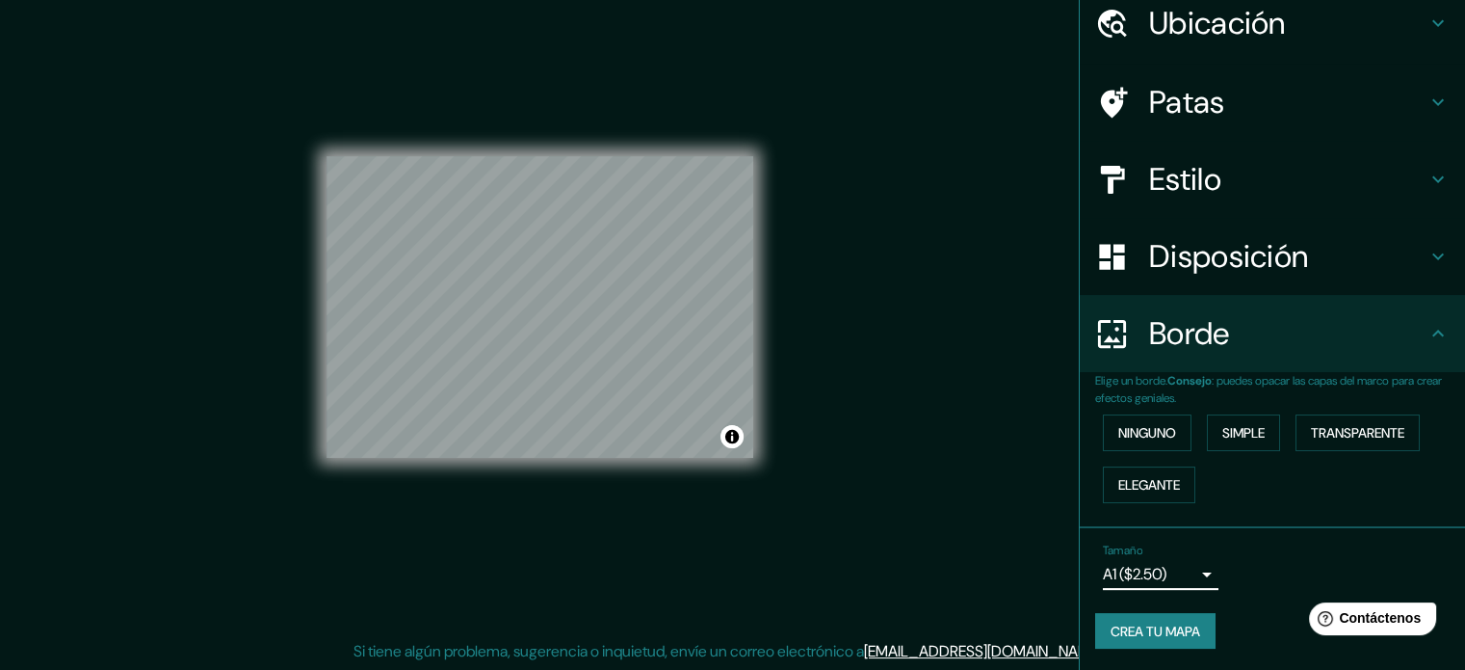
click at [1186, 571] on body "Mappin Ubicación Concepción, [GEOGRAPHIC_DATA], [GEOGRAPHIC_DATA] Patas Estilo …" at bounding box center [732, 310] width 1465 height 670
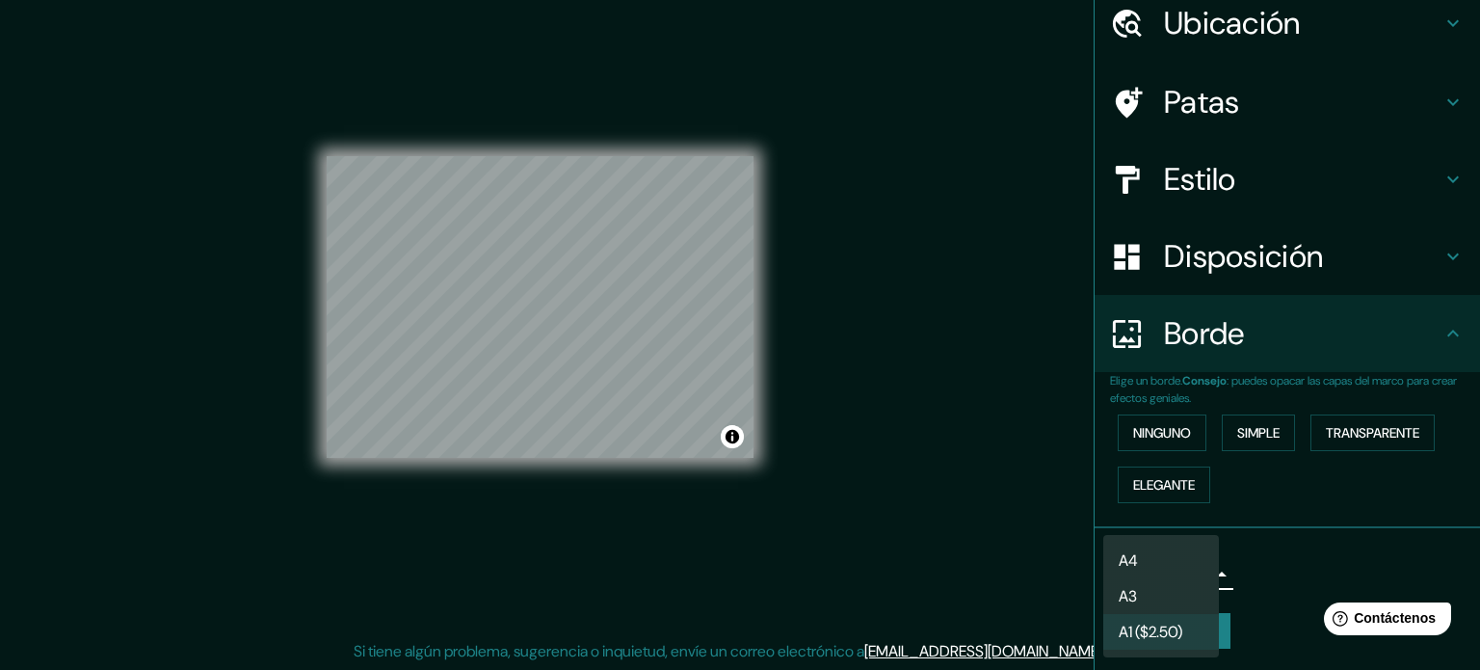
click at [1164, 609] on li "A3" at bounding box center [1161, 596] width 116 height 36
type input "a4"
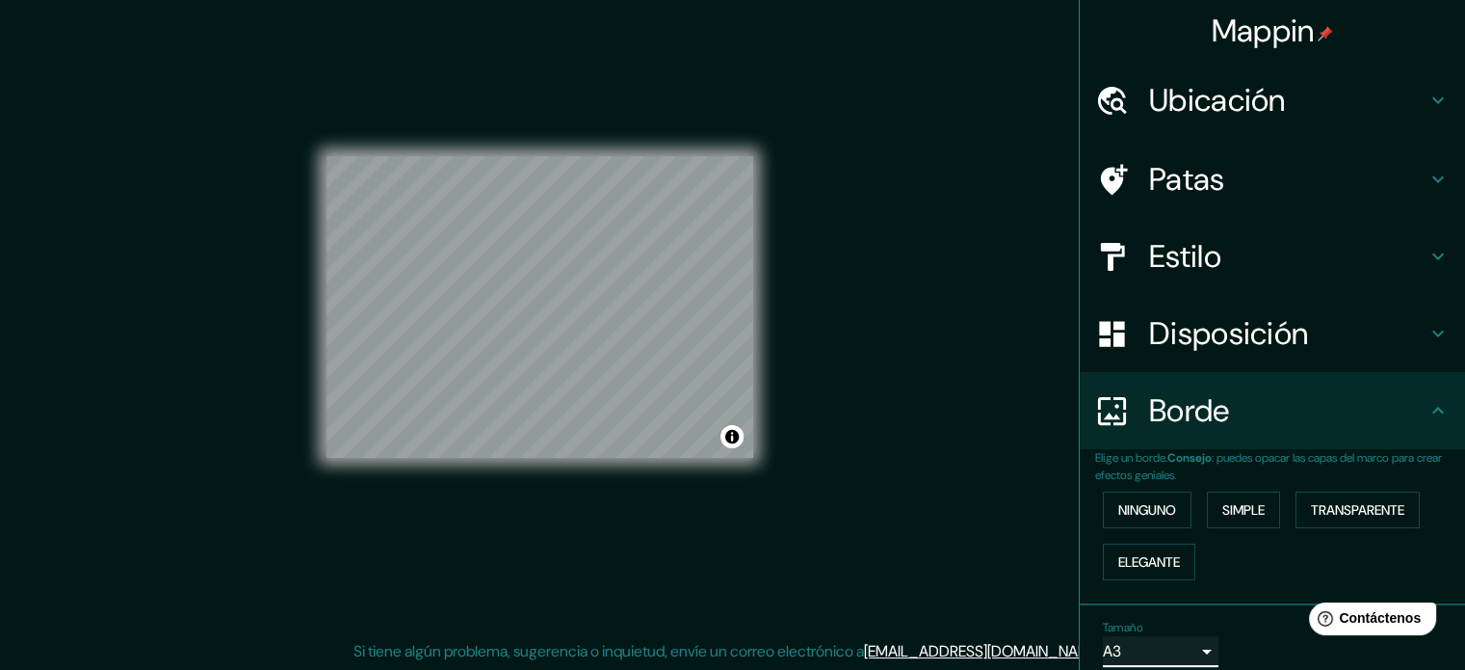
scroll to position [0, 0]
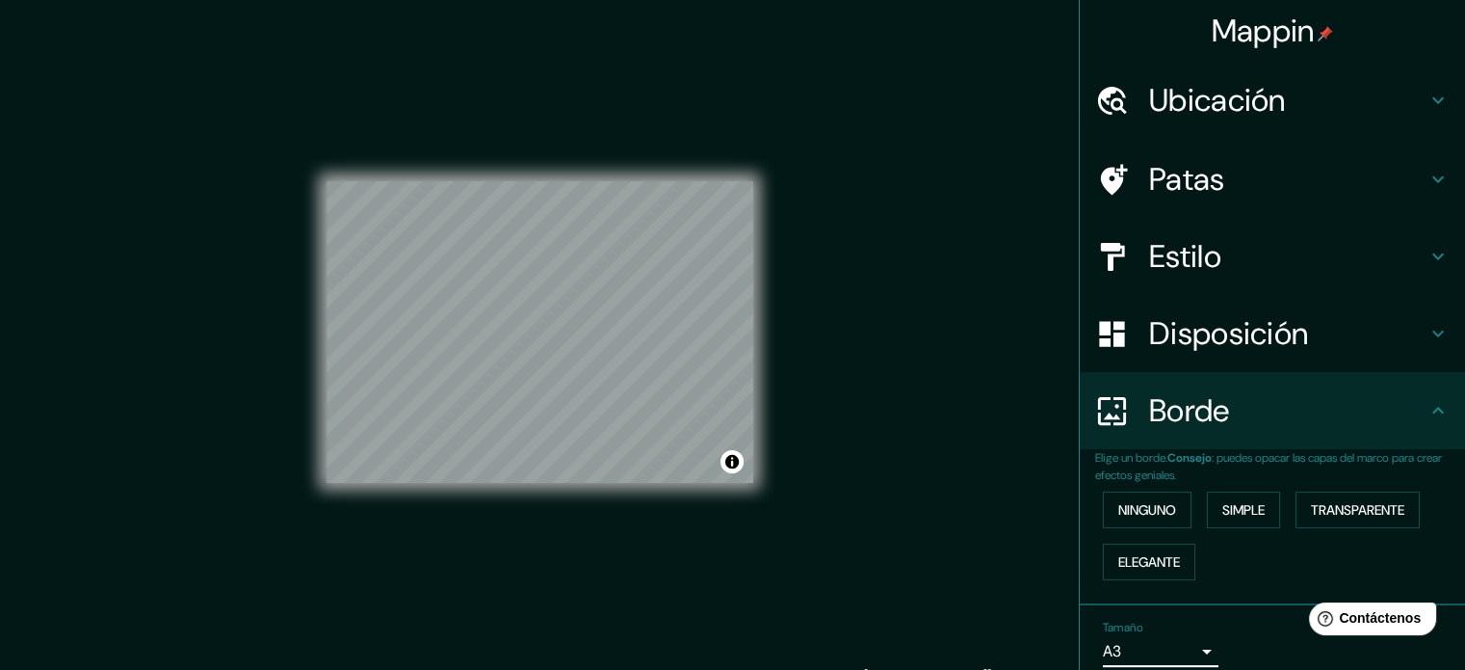
click at [1176, 288] on div "Estilo" at bounding box center [1272, 256] width 385 height 77
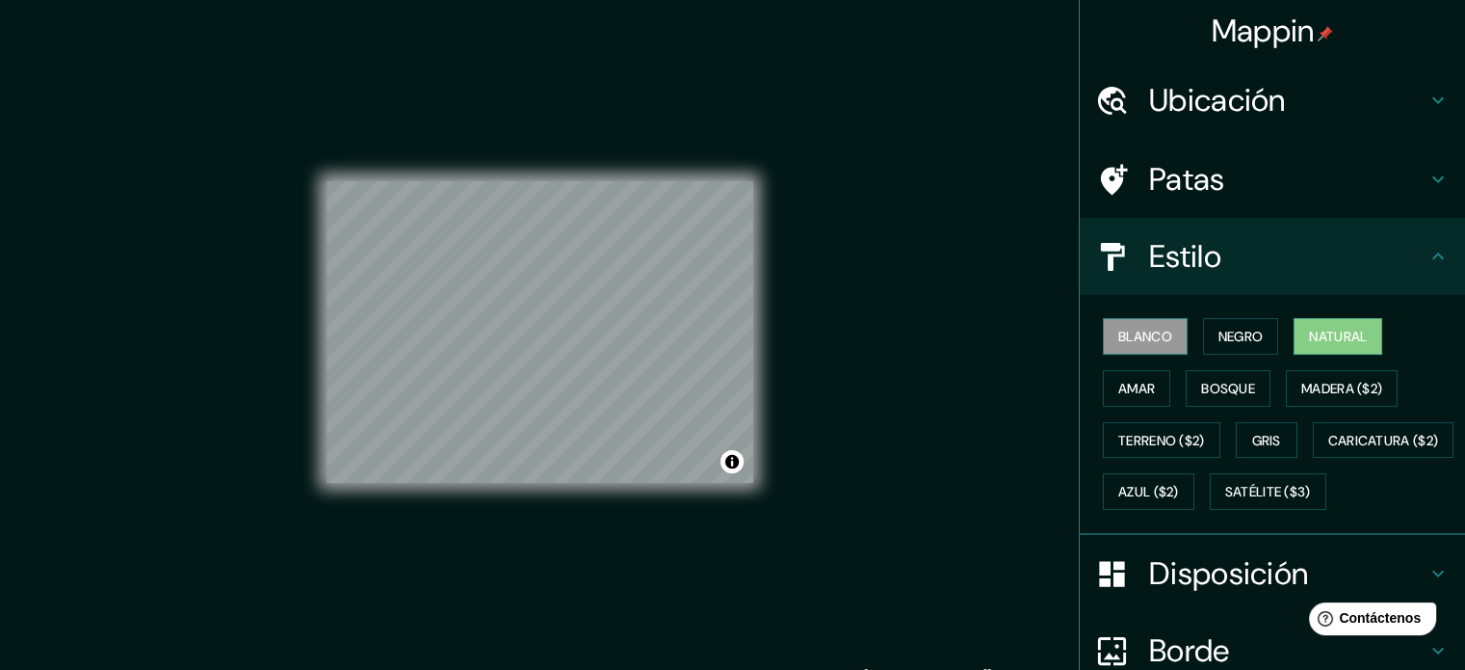
click at [1156, 341] on font "Blanco" at bounding box center [1145, 336] width 54 height 17
click at [1141, 366] on div "Blanco Negro Natural Amar Bosque Madera ($2) Terreno ($2) Gris Caricatura ($2) …" at bounding box center [1280, 413] width 370 height 207
click at [1152, 388] on button "Amar" at bounding box center [1136, 388] width 67 height 37
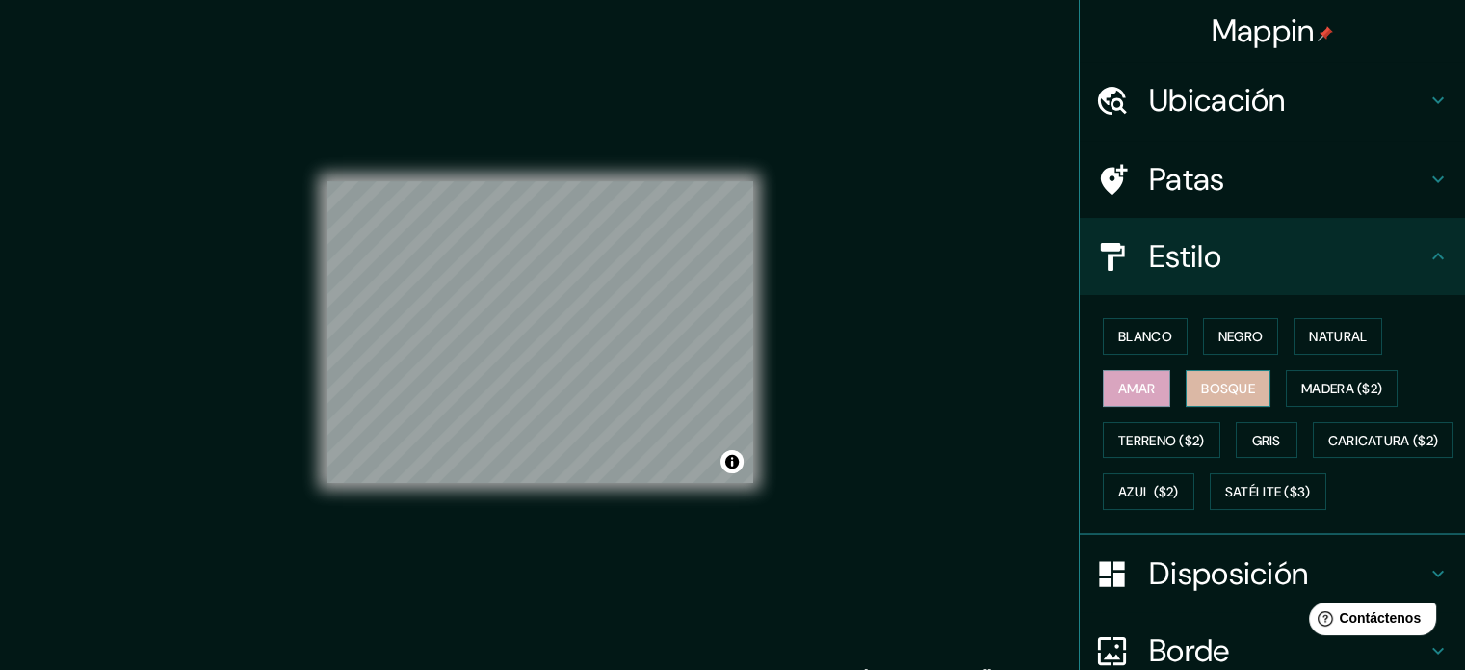
click at [1218, 381] on font "Bosque" at bounding box center [1228, 388] width 54 height 17
click at [1167, 325] on button "Blanco" at bounding box center [1145, 336] width 85 height 37
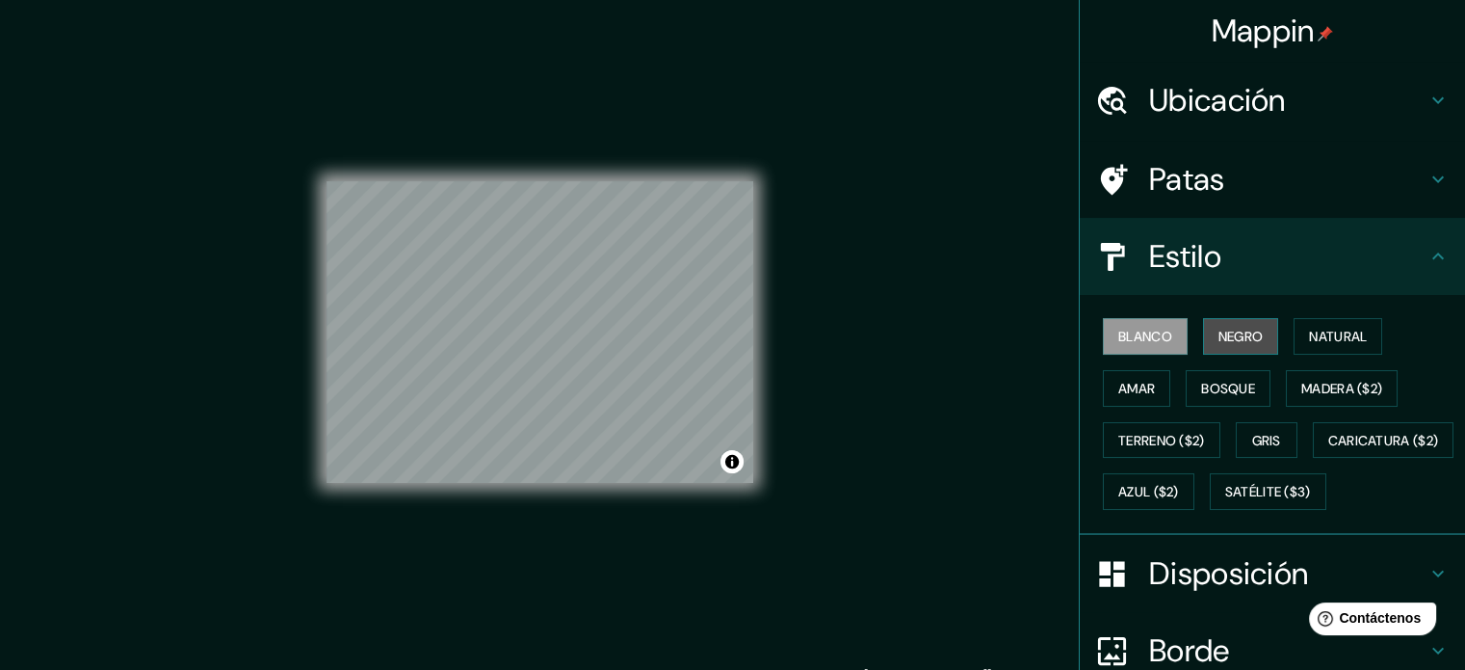
click at [1230, 329] on font "Negro" at bounding box center [1241, 336] width 45 height 17
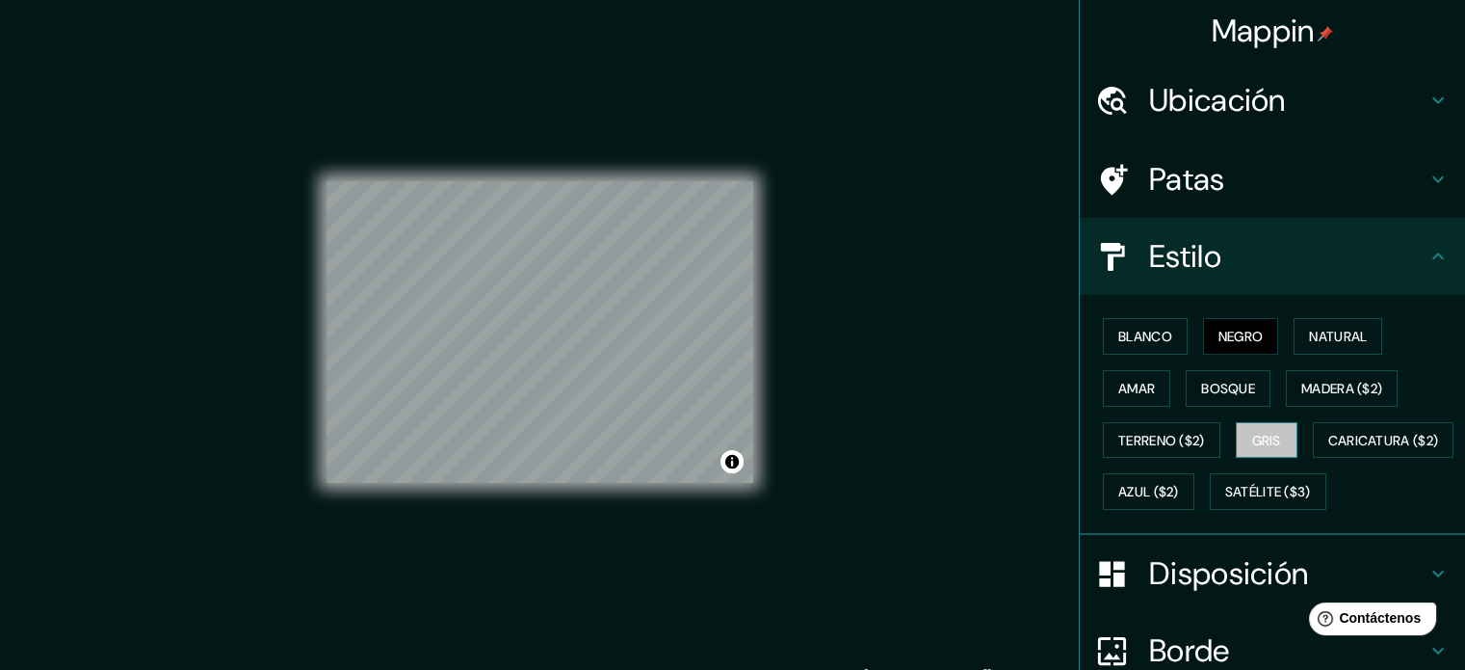
click at [1236, 439] on button "Gris" at bounding box center [1267, 440] width 62 height 37
click at [1328, 449] on font "Caricatura ($2)" at bounding box center [1383, 440] width 111 height 17
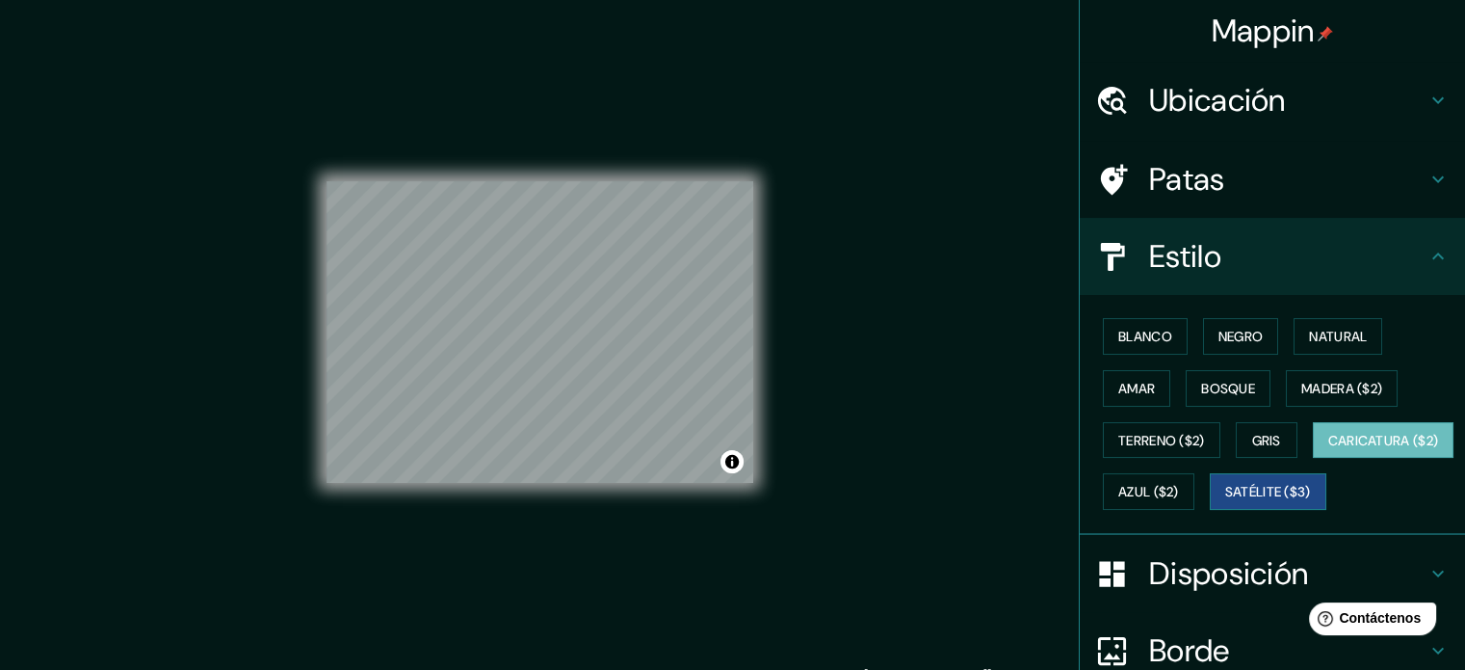
click at [1225, 501] on font "Satélite ($3)" at bounding box center [1268, 492] width 86 height 17
